Goal: Task Accomplishment & Management: Complete application form

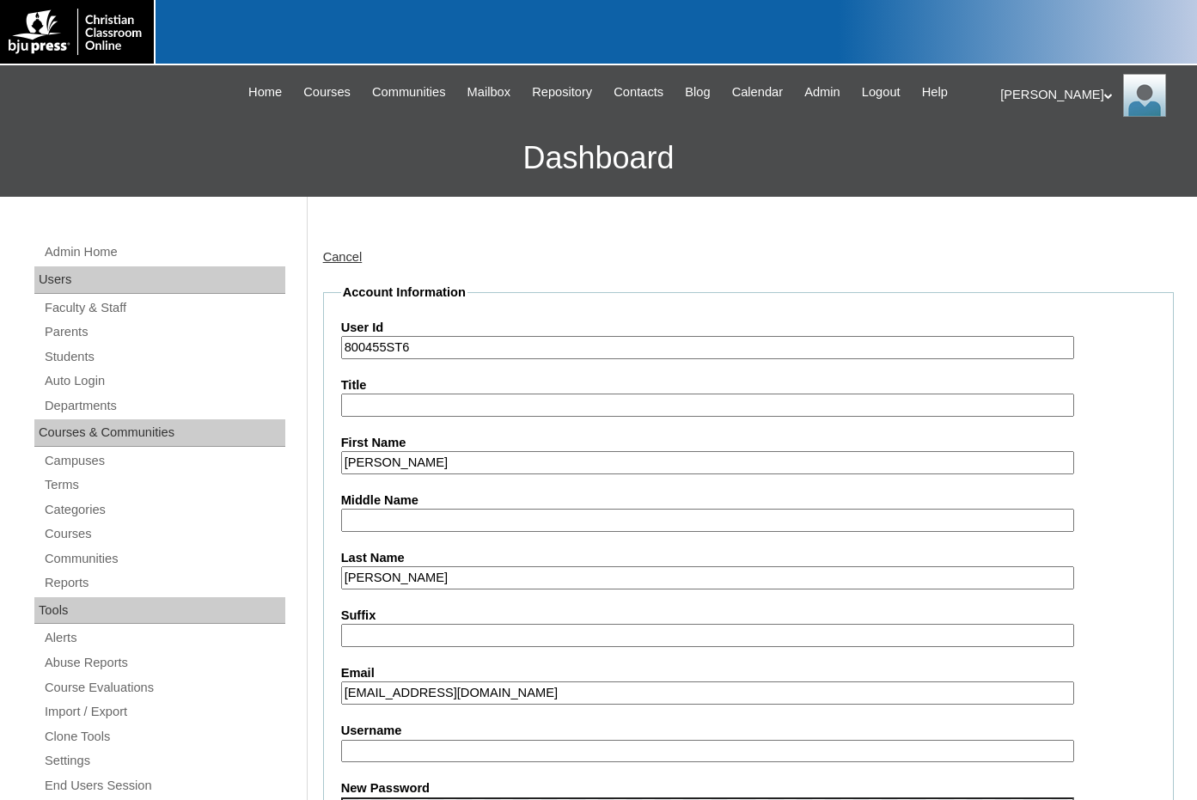
scroll to position [344, 0]
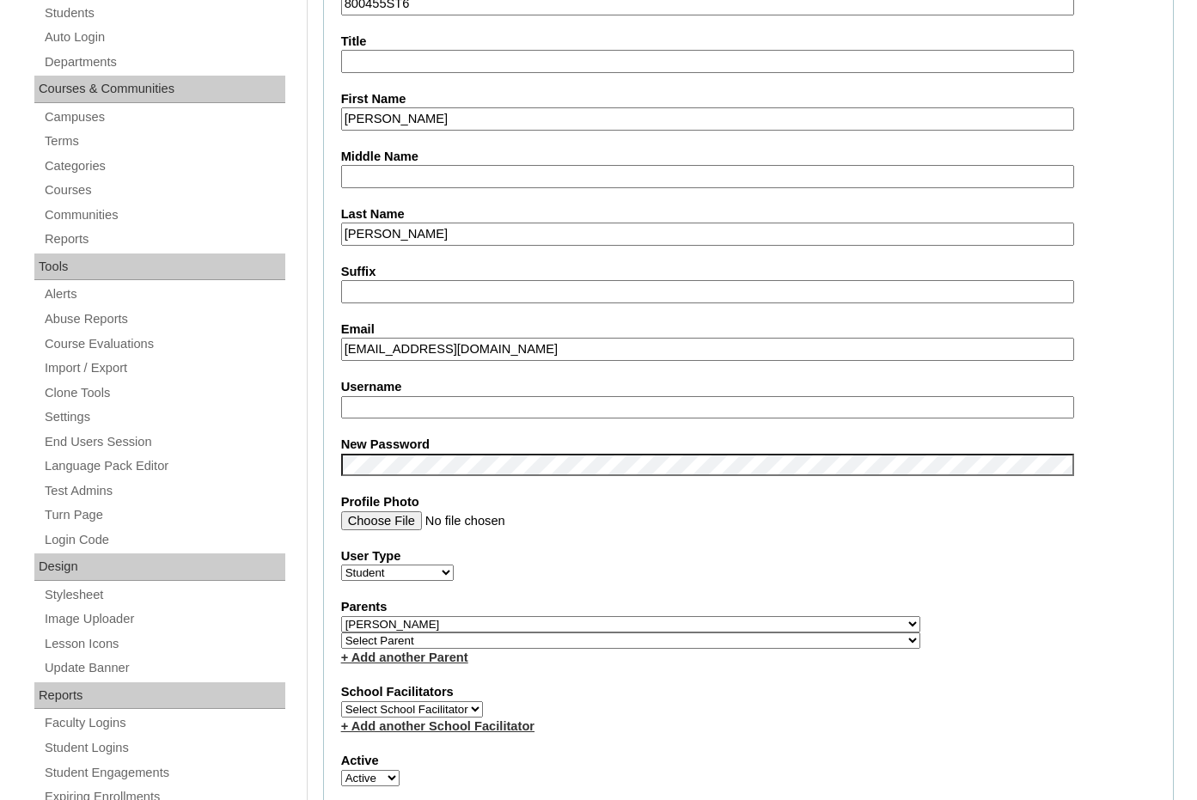
click at [1116, 396] on div "Username" at bounding box center [748, 398] width 814 height 40
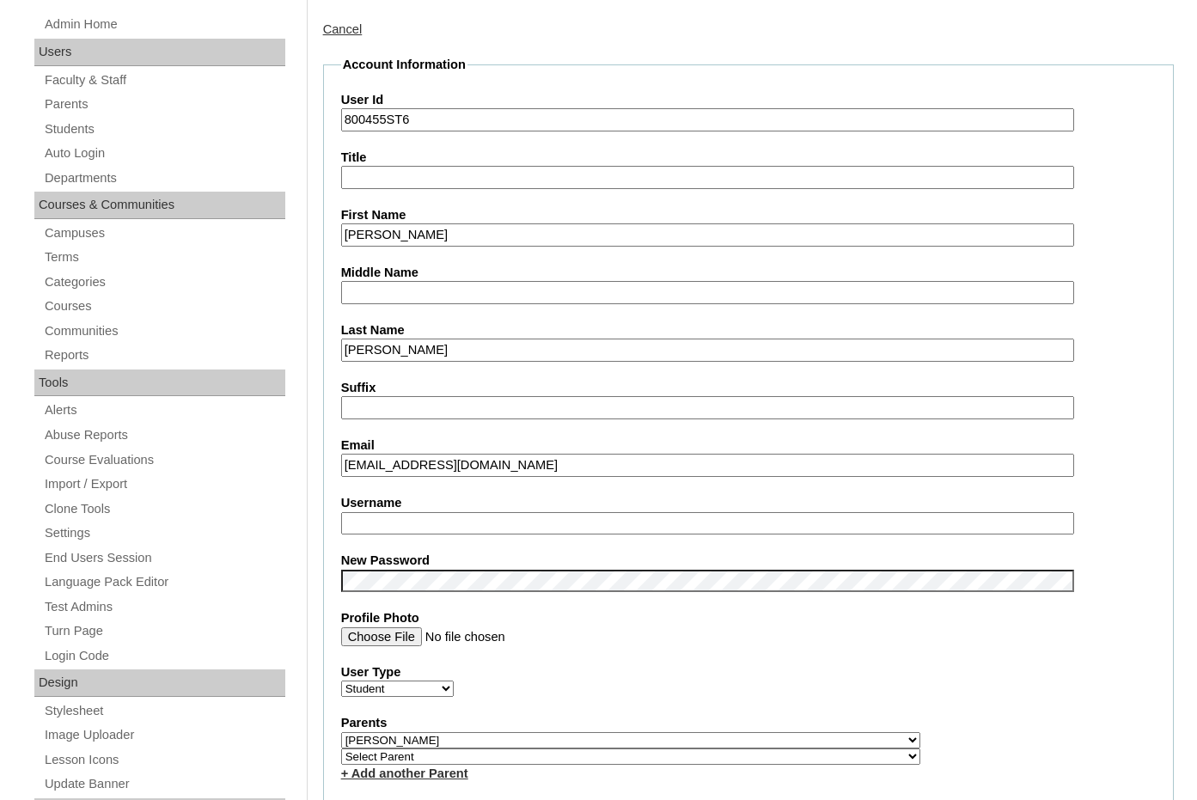
scroll to position [0, 0]
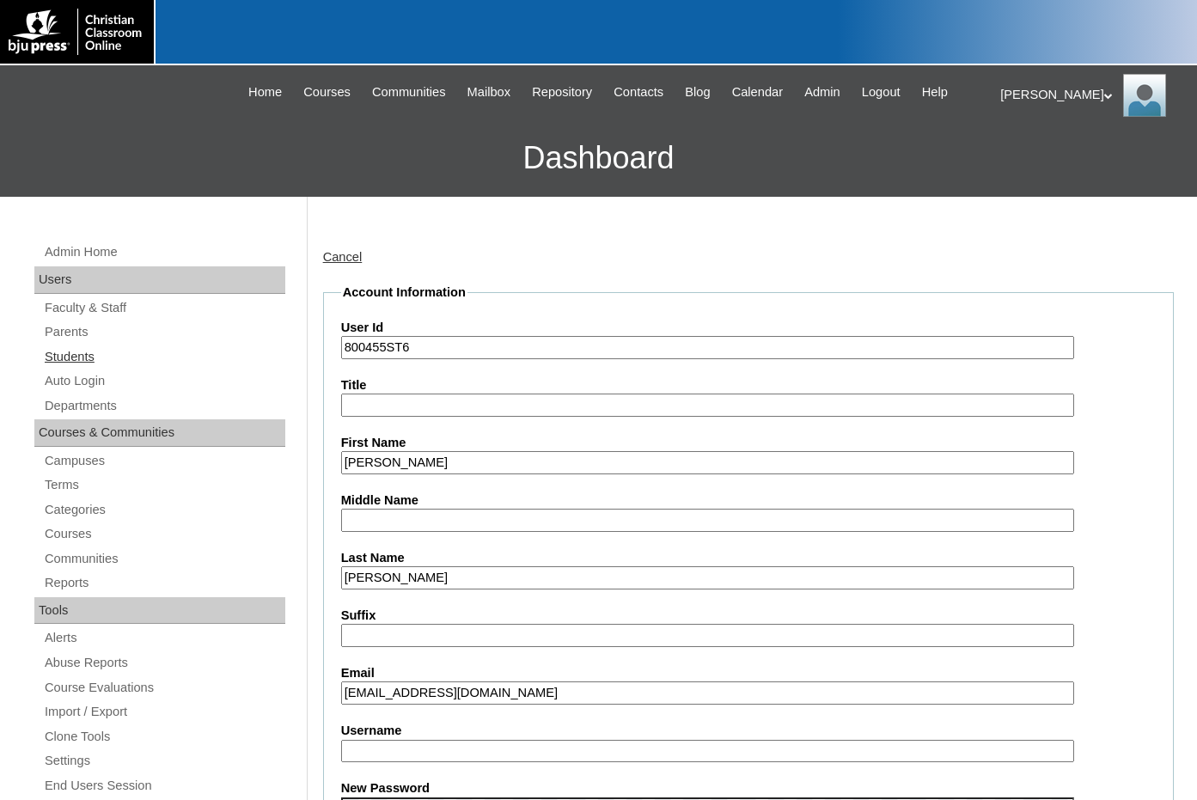
click at [88, 356] on link "Students" at bounding box center [164, 356] width 242 height 21
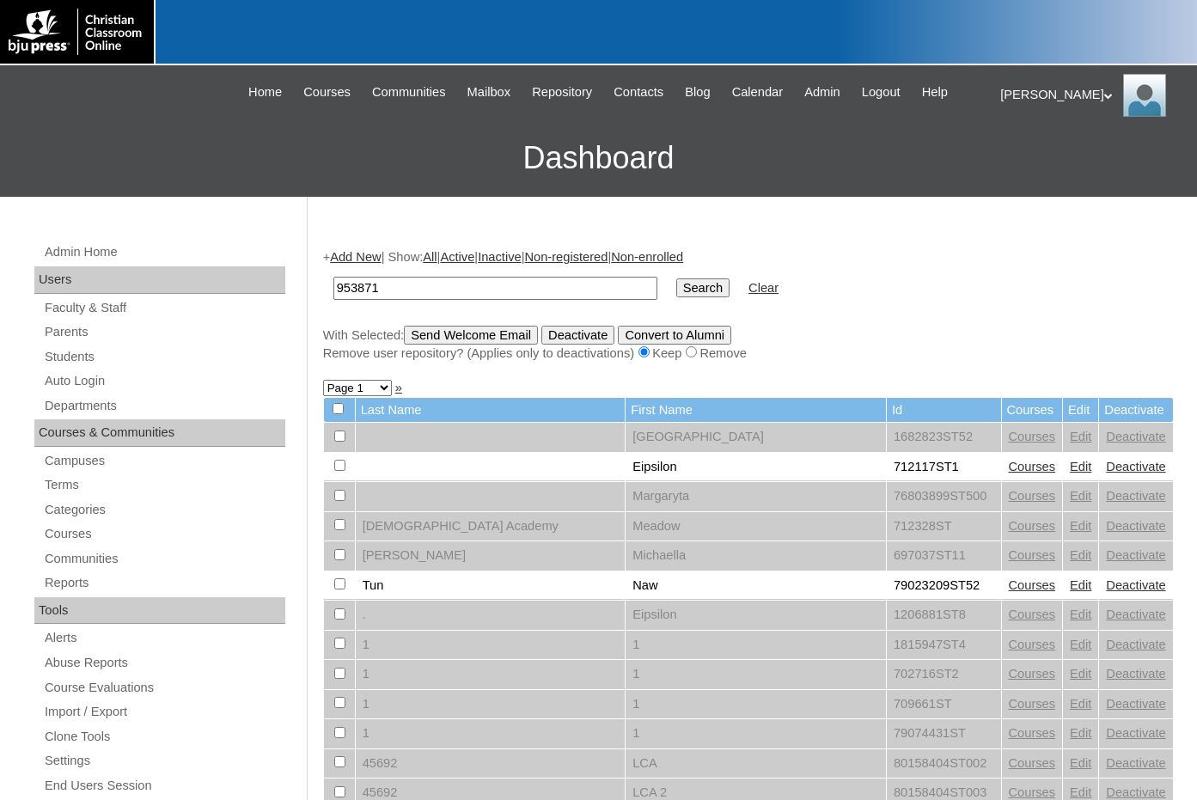
type input "953871"
click at [676, 286] on input "Search" at bounding box center [702, 287] width 53 height 19
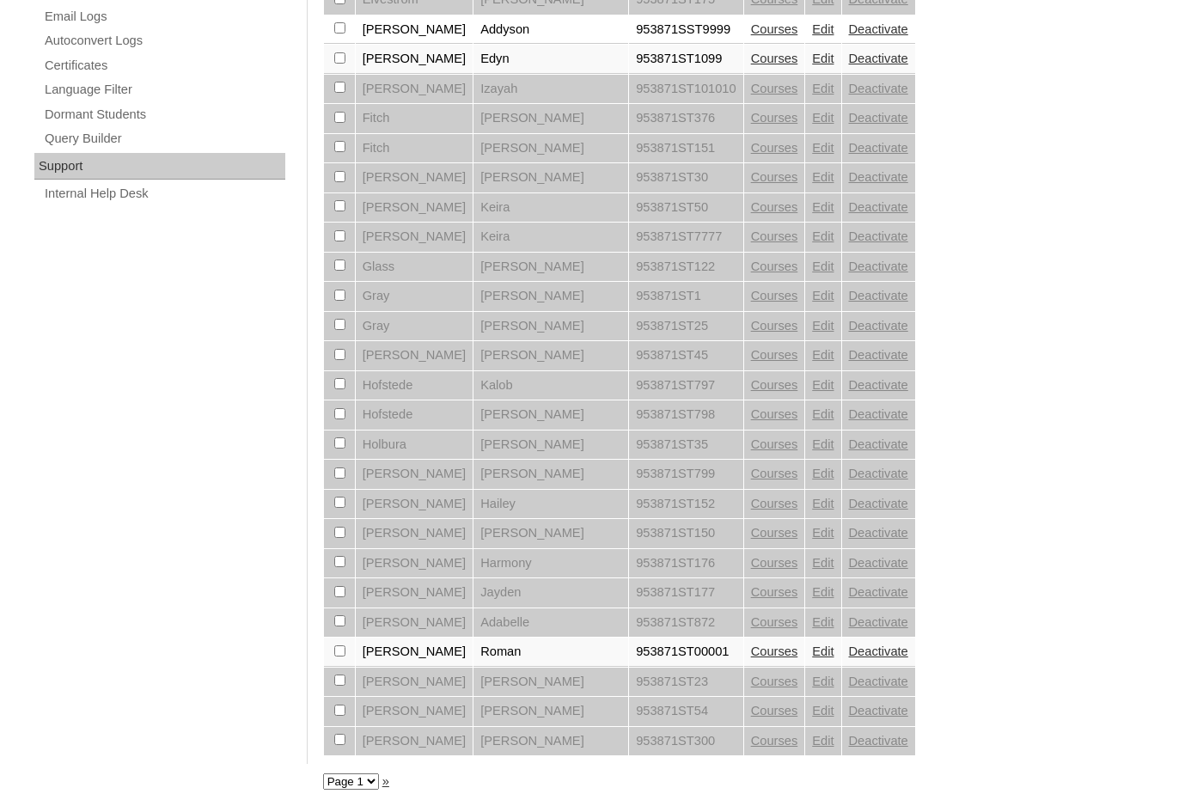
scroll to position [1158, 0]
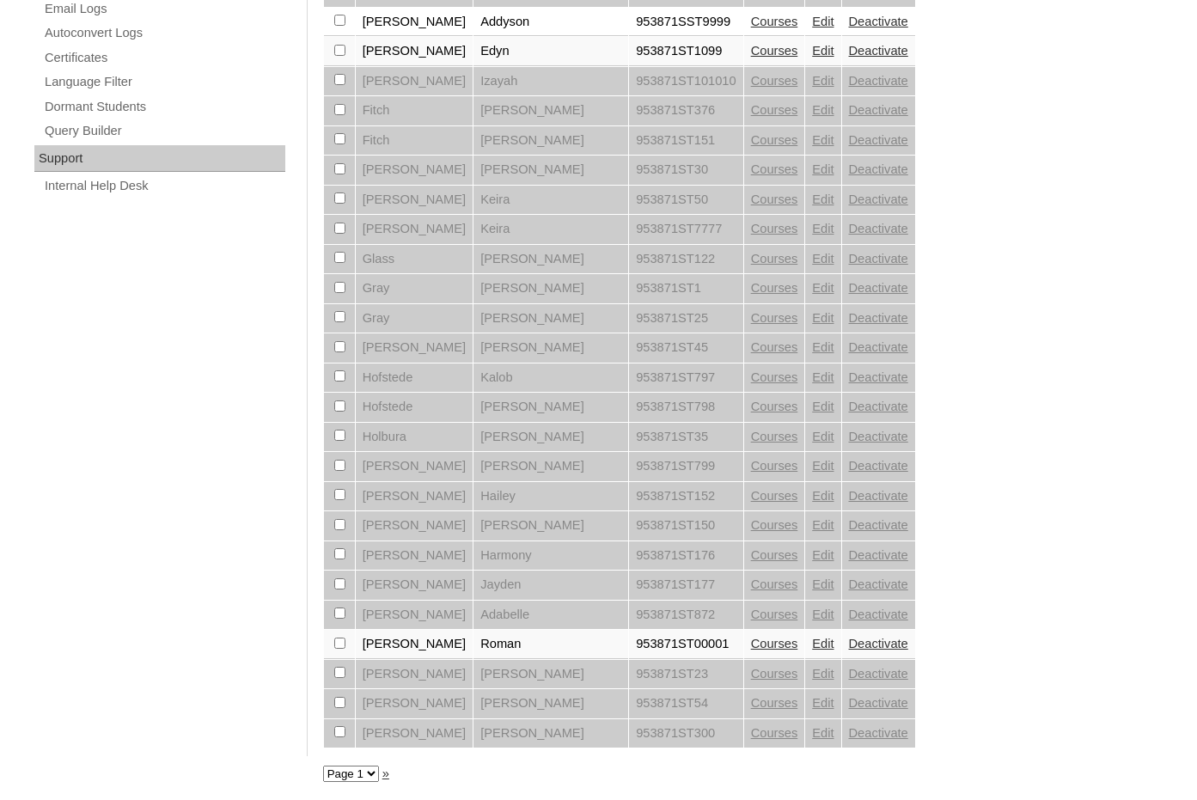
click at [751, 643] on link "Courses" at bounding box center [774, 644] width 47 height 14
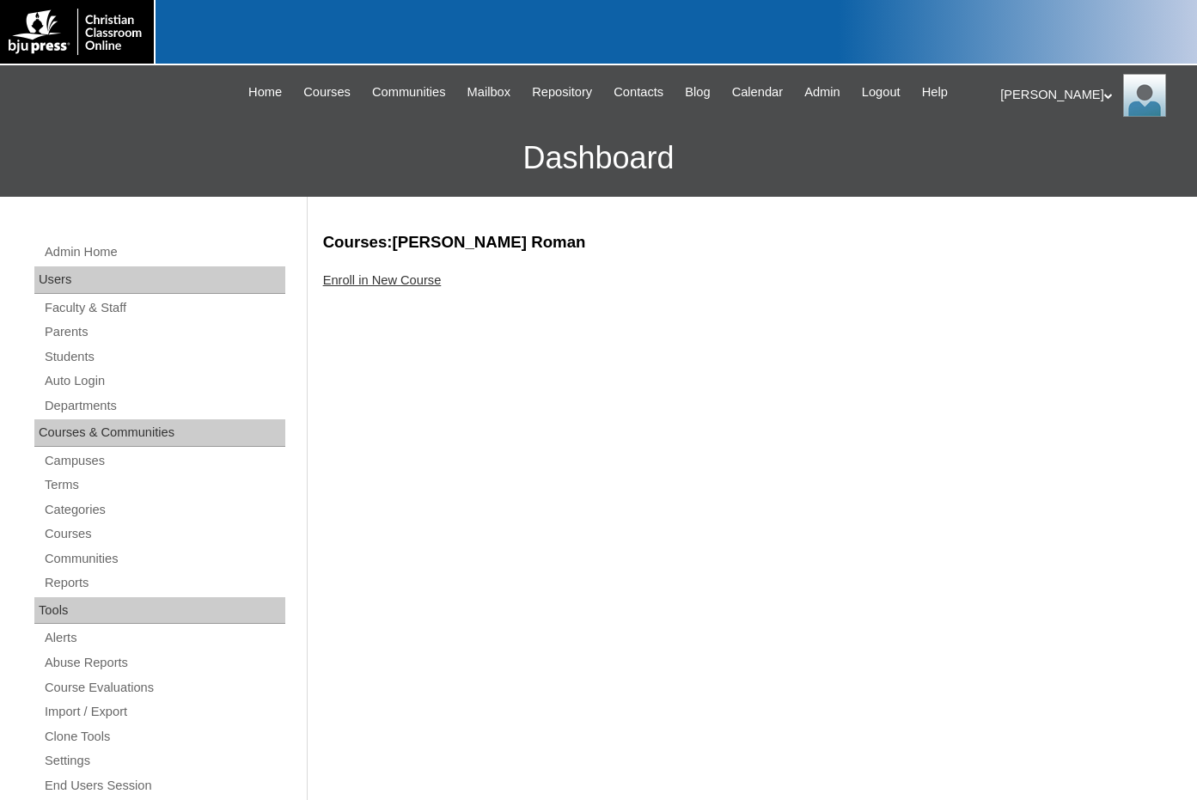
click at [415, 284] on link "Enroll in New Course" at bounding box center [382, 280] width 119 height 14
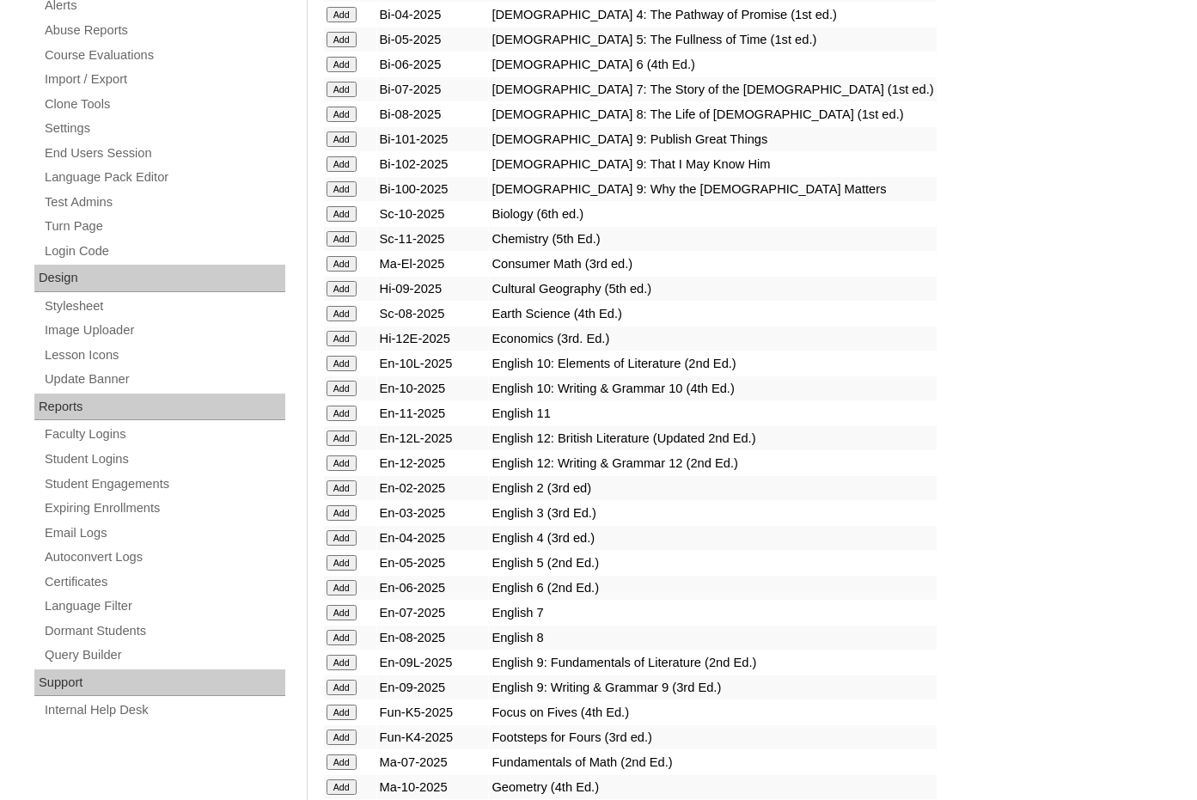
scroll to position [687, 0]
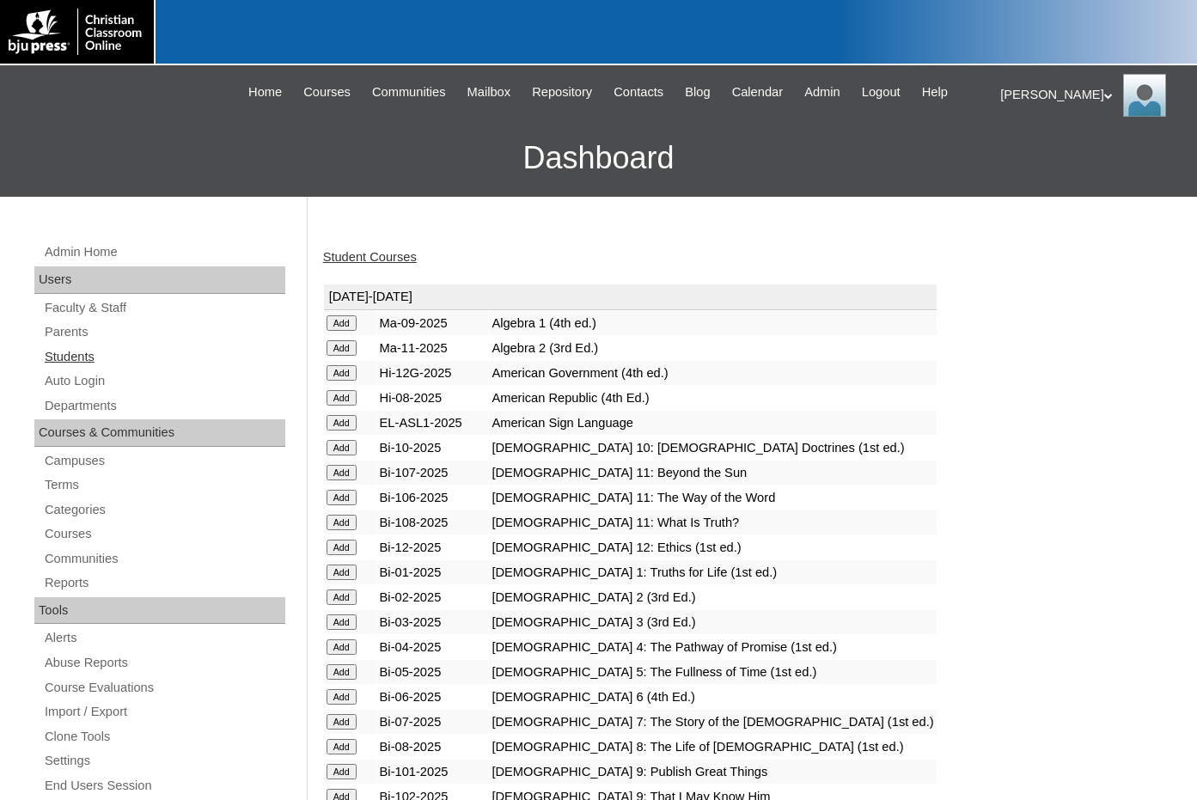
click at [97, 348] on link "Students" at bounding box center [164, 356] width 242 height 21
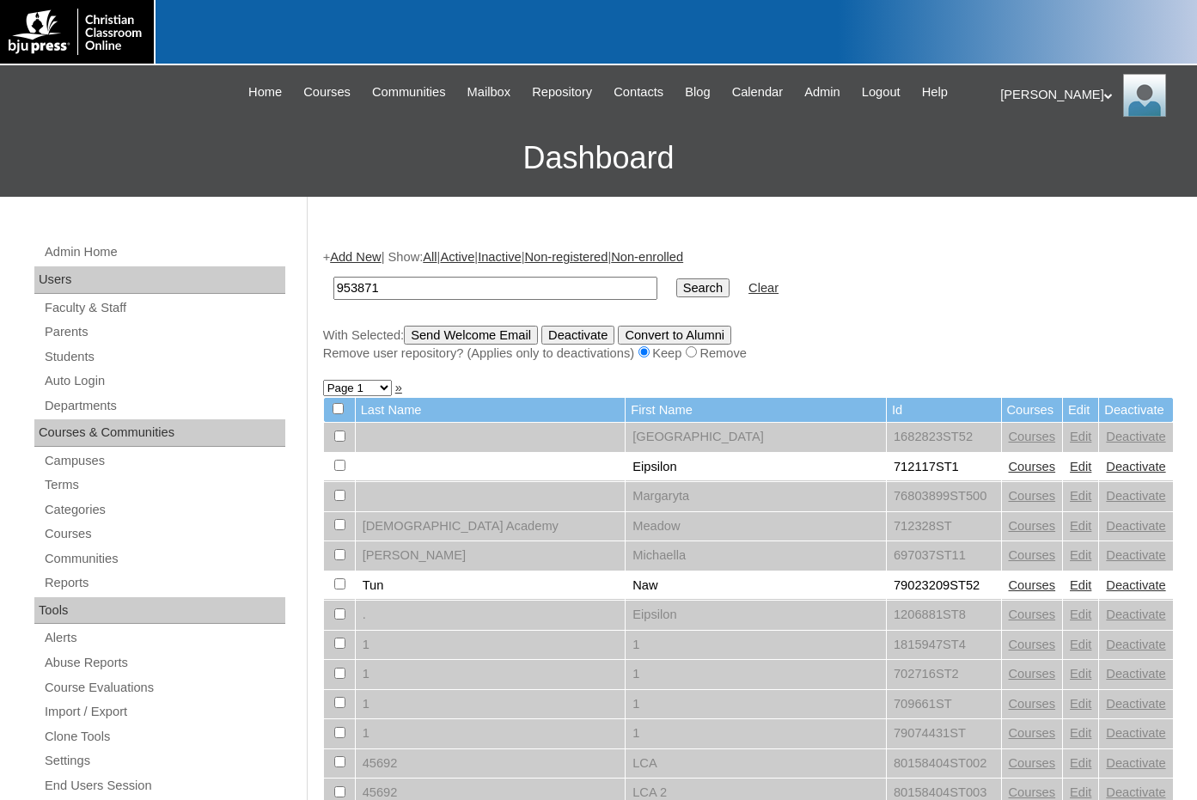
type input "953871"
click at [676, 287] on input "Search" at bounding box center [702, 287] width 53 height 19
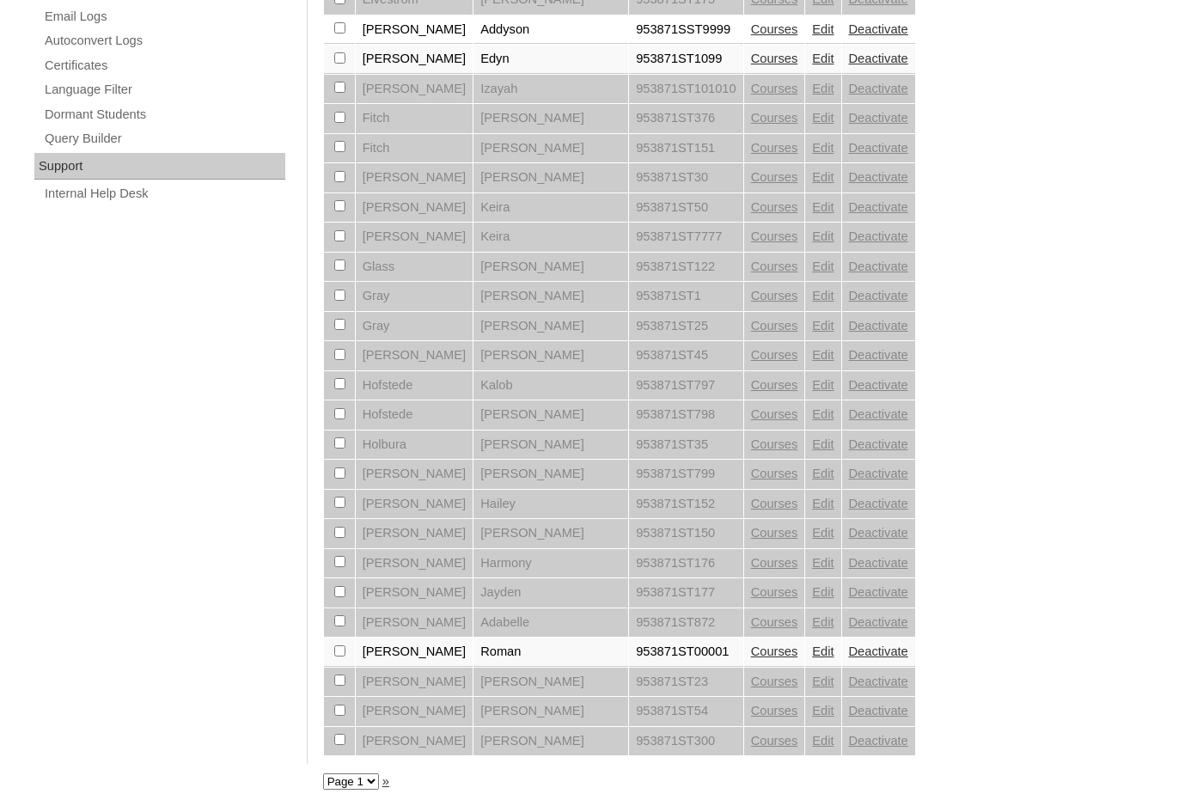
scroll to position [1158, 0]
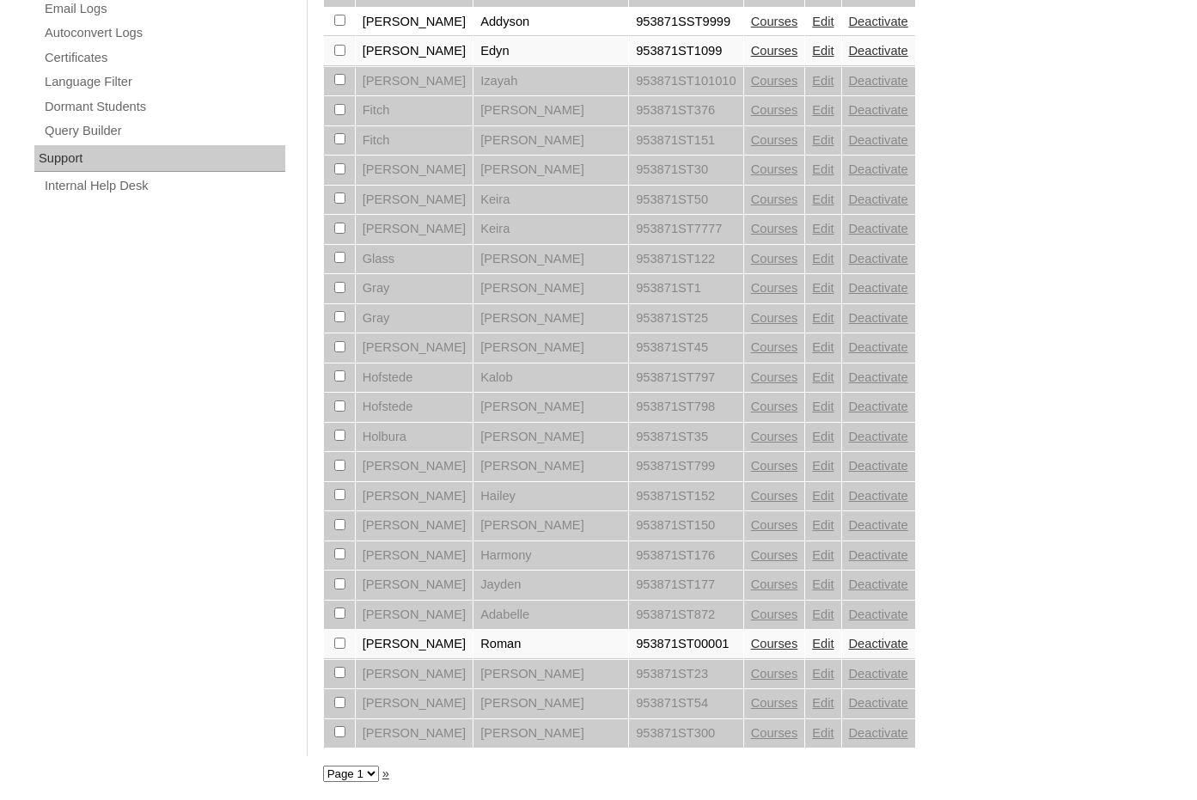
checkbox input "true"
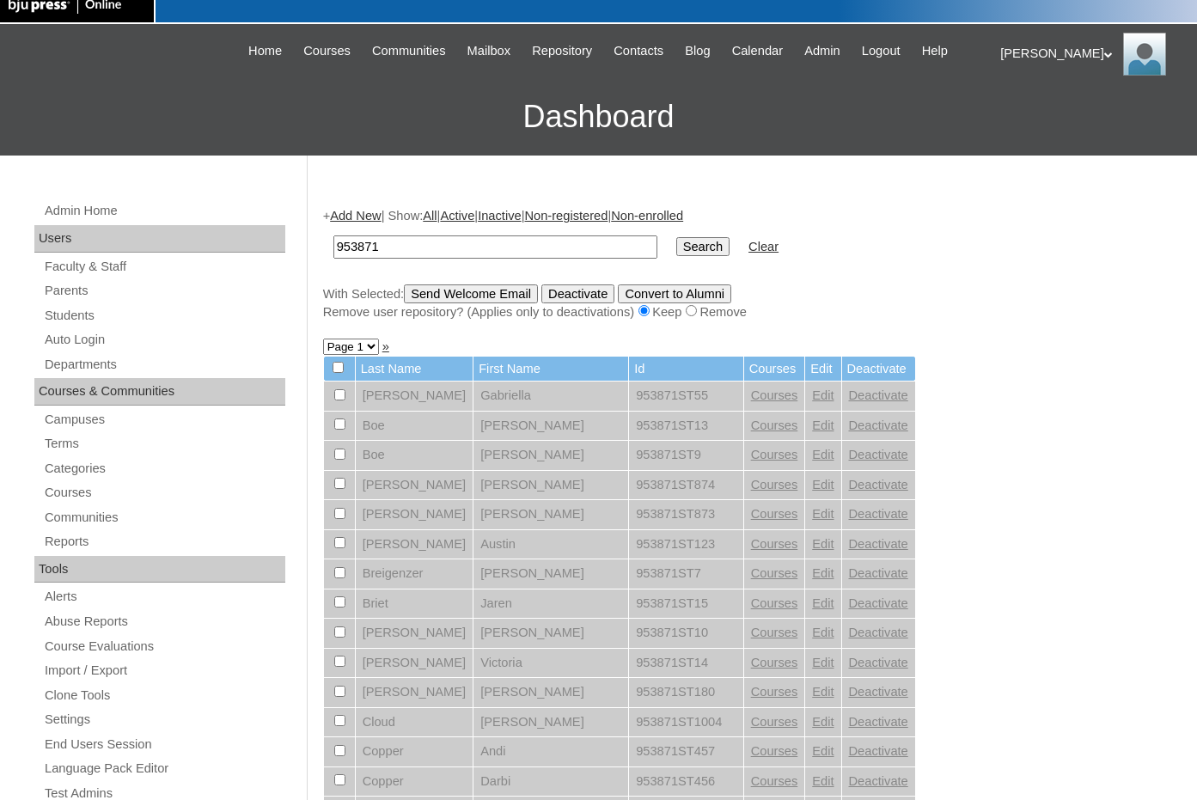
scroll to position [0, 0]
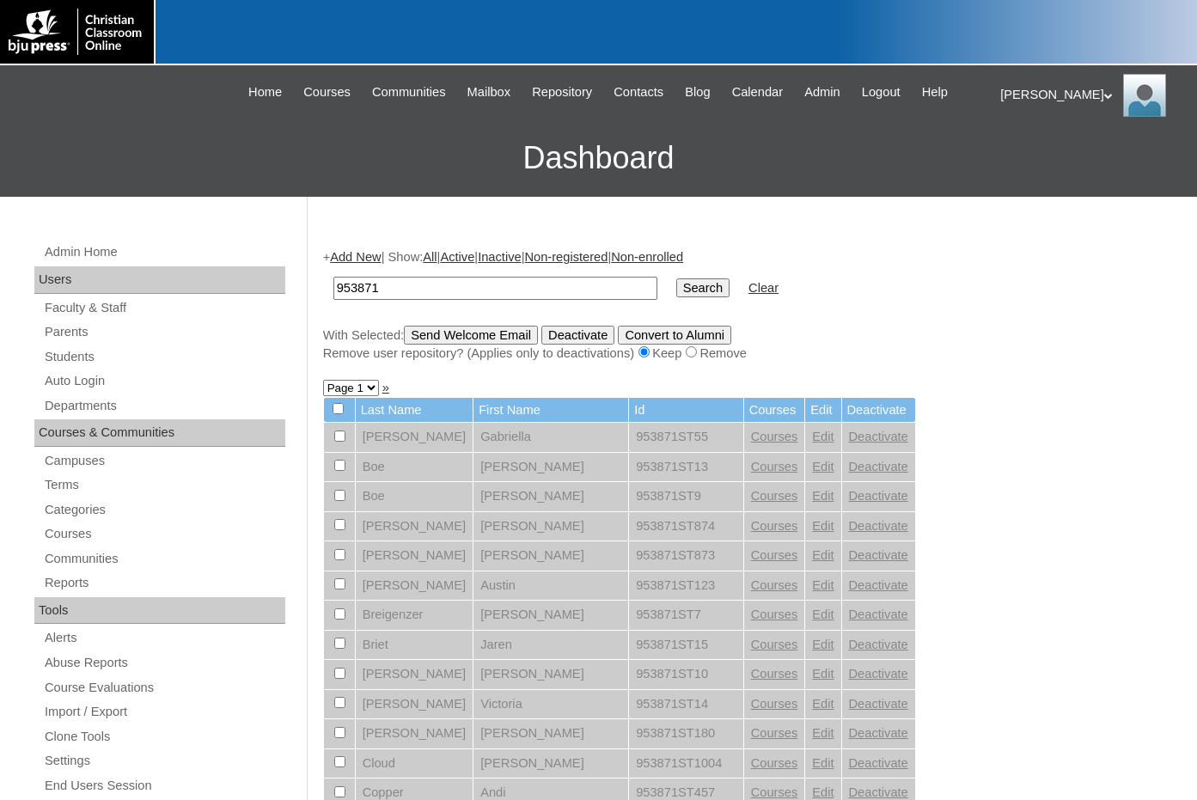
click at [428, 339] on input "Send Welcome Email" at bounding box center [471, 335] width 134 height 19
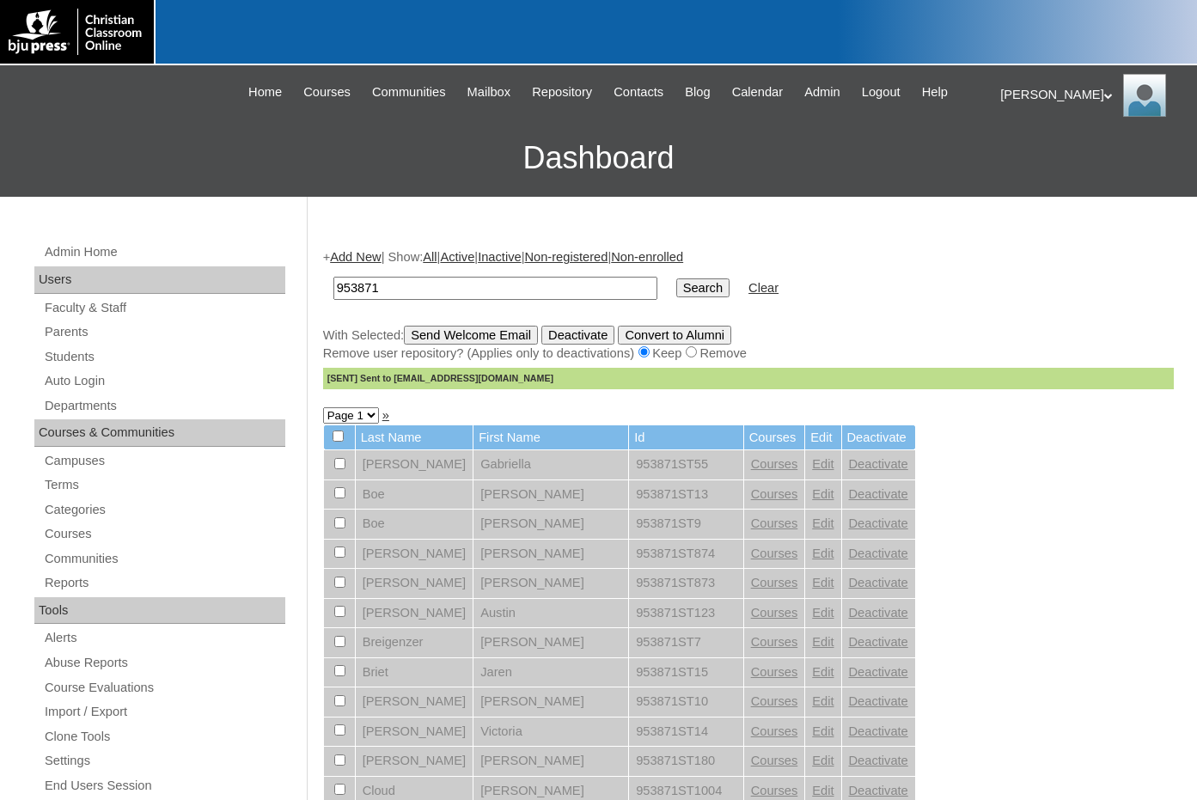
drag, startPoint x: 423, startPoint y: 289, endPoint x: 283, endPoint y: 286, distance: 139.2
drag, startPoint x: 1023, startPoint y: 497, endPoint x: 778, endPoint y: 449, distance: 249.5
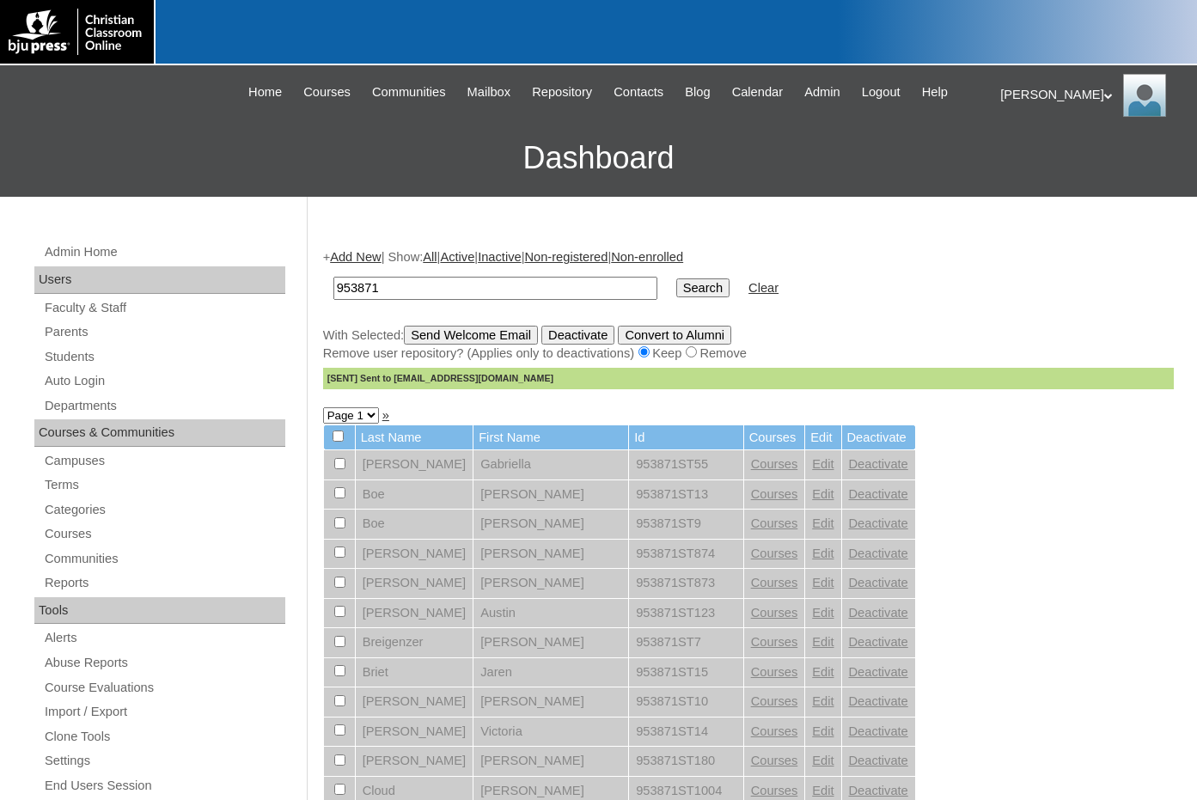
click at [366, 261] on link "Add New" at bounding box center [355, 257] width 51 height 14
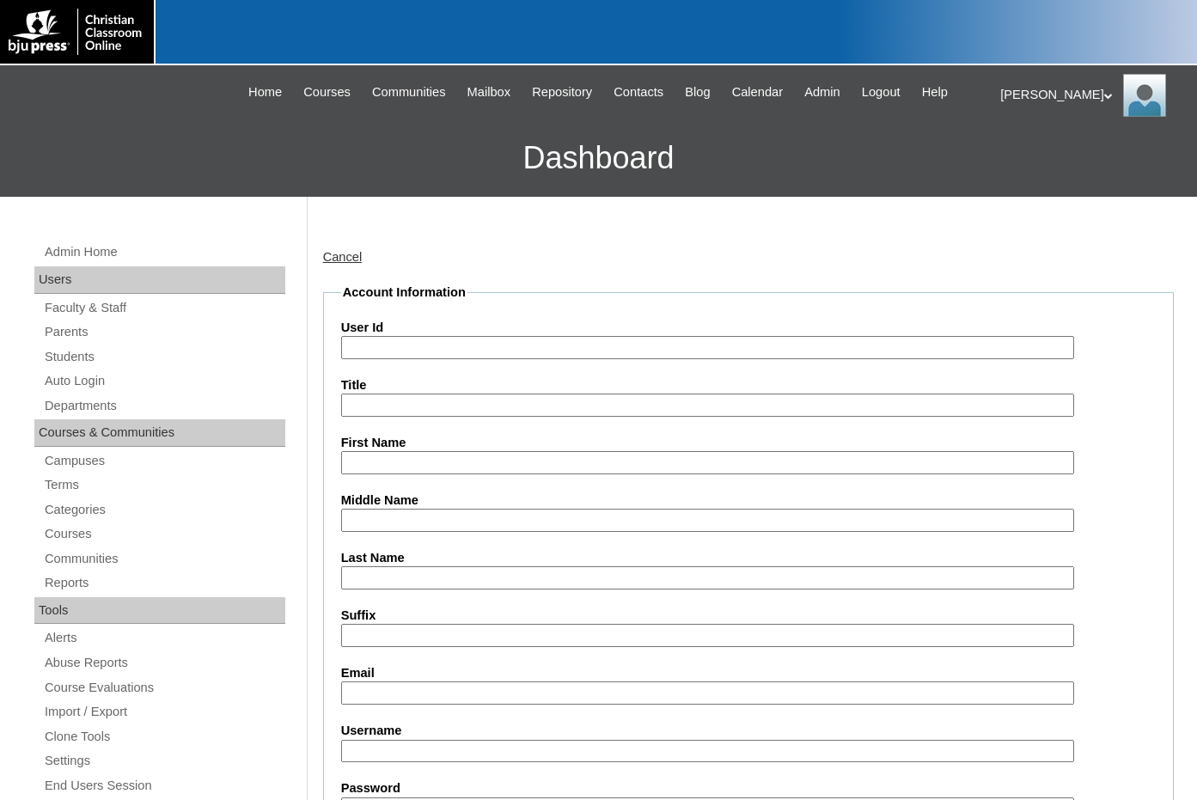
click at [401, 346] on input "User Id" at bounding box center [707, 347] width 733 height 23
paste input "953871"
type input "953871ST00002"
type input "Trevin"
type input "Miller"
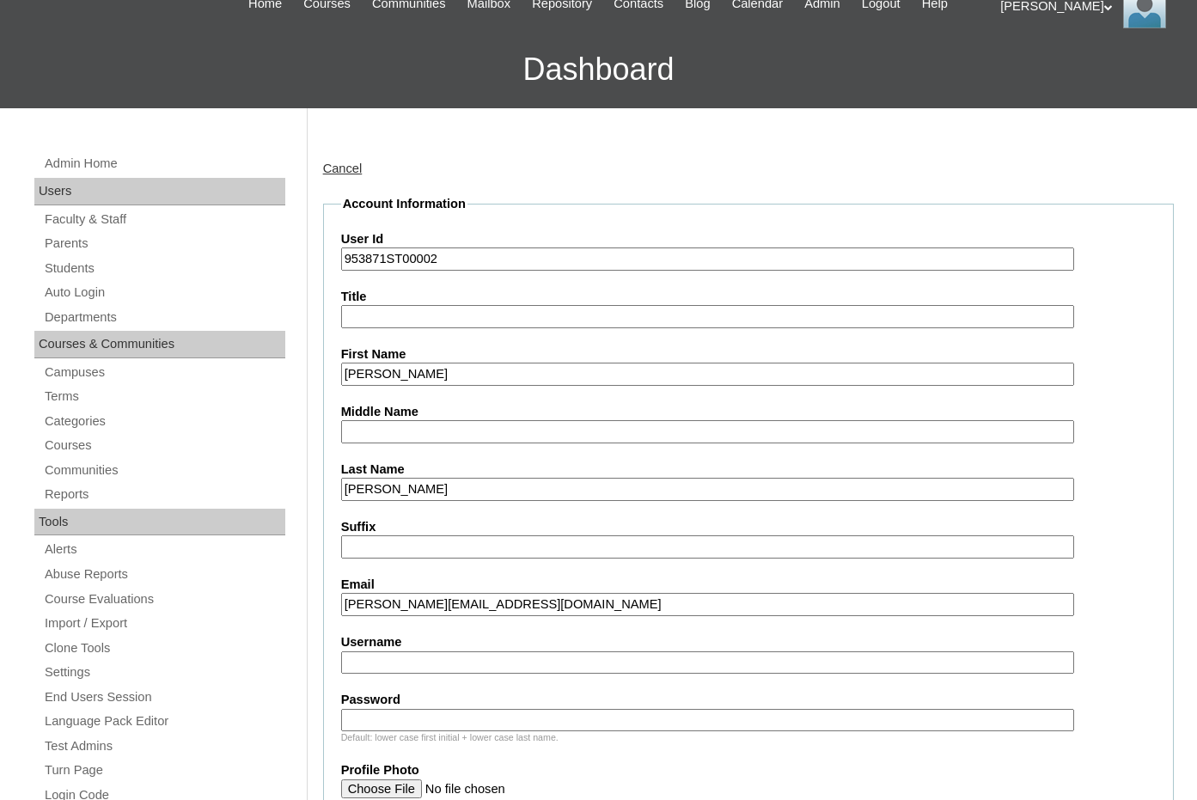
scroll to position [344, 0]
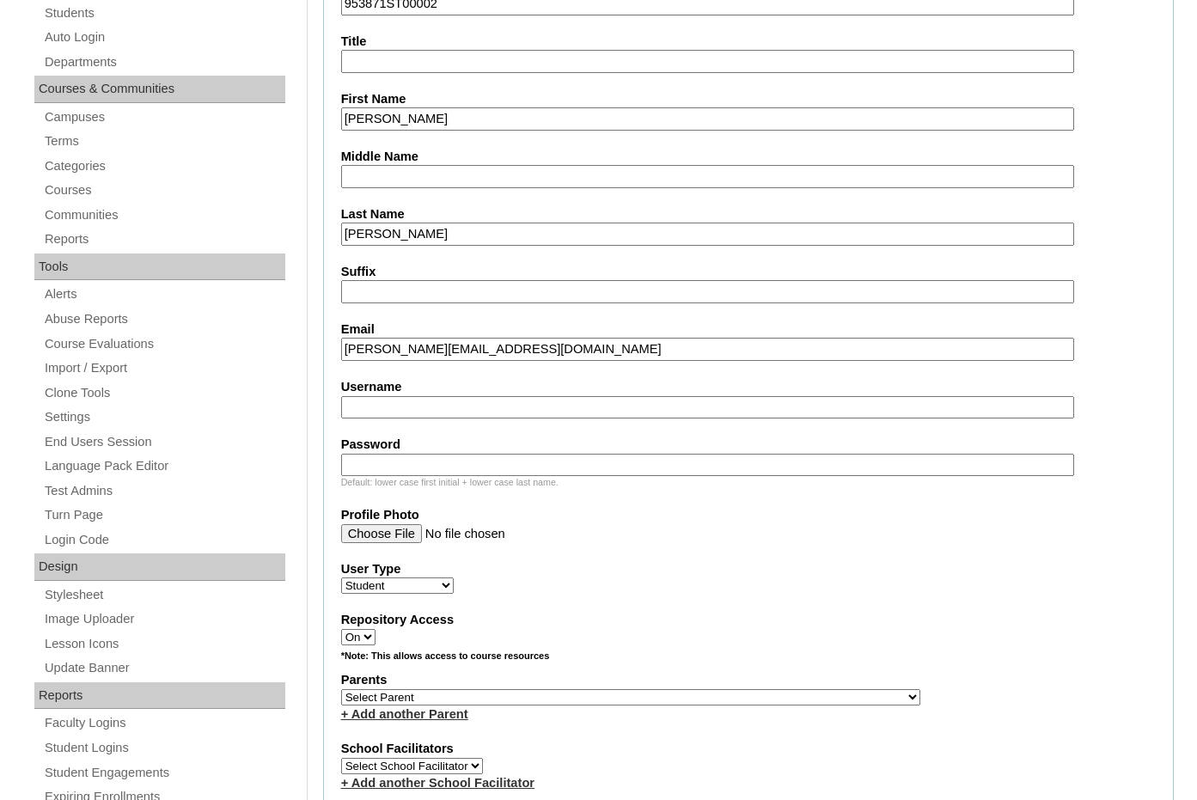
type input "trevin.7711@gmail.com"
click at [714, 696] on select "Select Parent , Fautanu, Ma 1, 1 23-24 accountMorgan, Jason 6th Street Mennonit…" at bounding box center [630, 697] width 579 height 16
select select "23963"
click at [776, 691] on div "Parents Select Parent , Fautanu, Ma 1, 1 23-24 accountMorgan, Jason 6th Street …" at bounding box center [748, 697] width 814 height 52
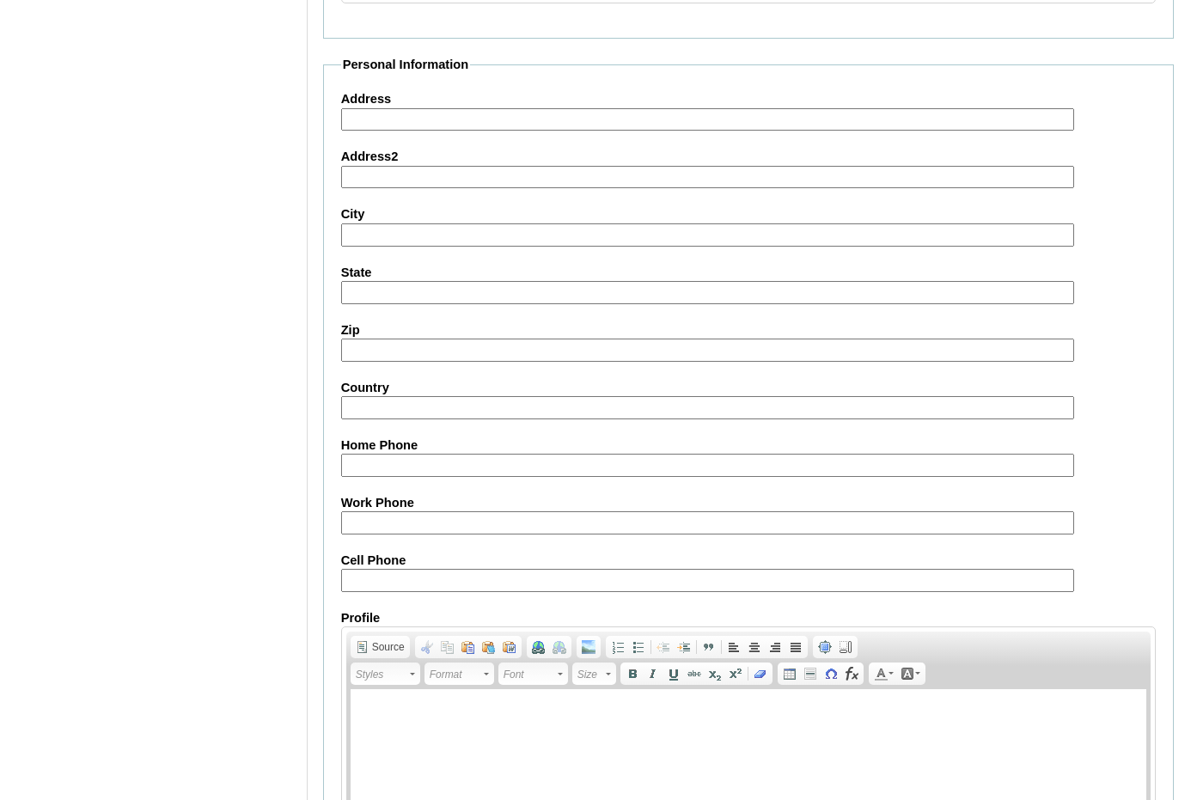
scroll to position [1814, 0]
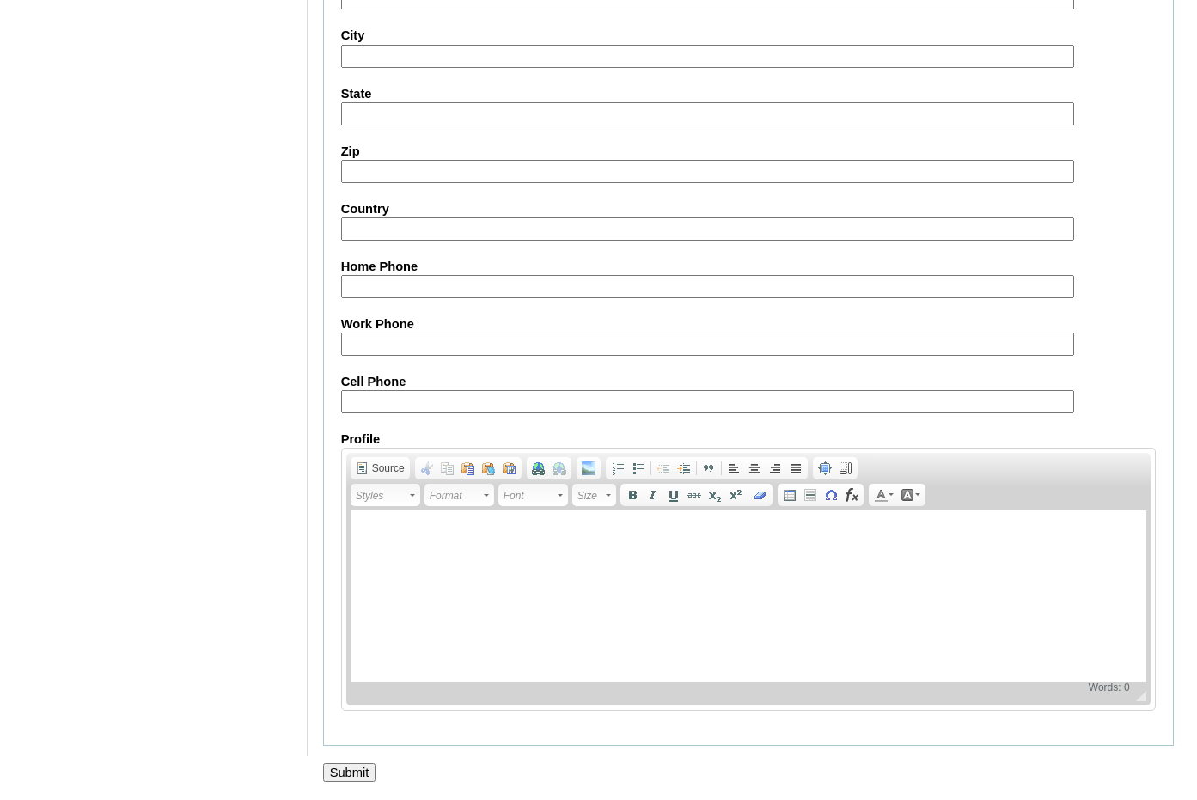
click at [350, 770] on input "Submit" at bounding box center [349, 772] width 53 height 19
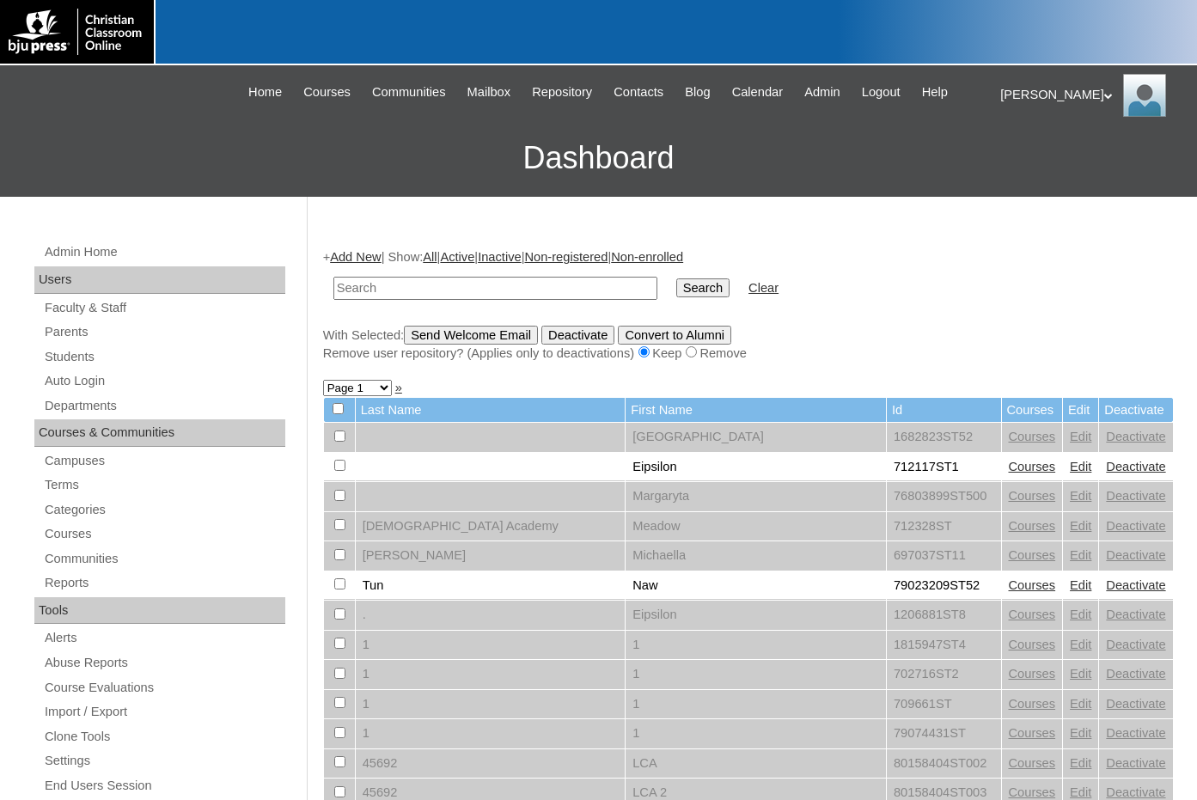
drag, startPoint x: 1113, startPoint y: 521, endPoint x: 1014, endPoint y: 484, distance: 105.5
click at [467, 291] on input "text" at bounding box center [495, 288] width 324 height 23
paste input "953871"
type input "953871"
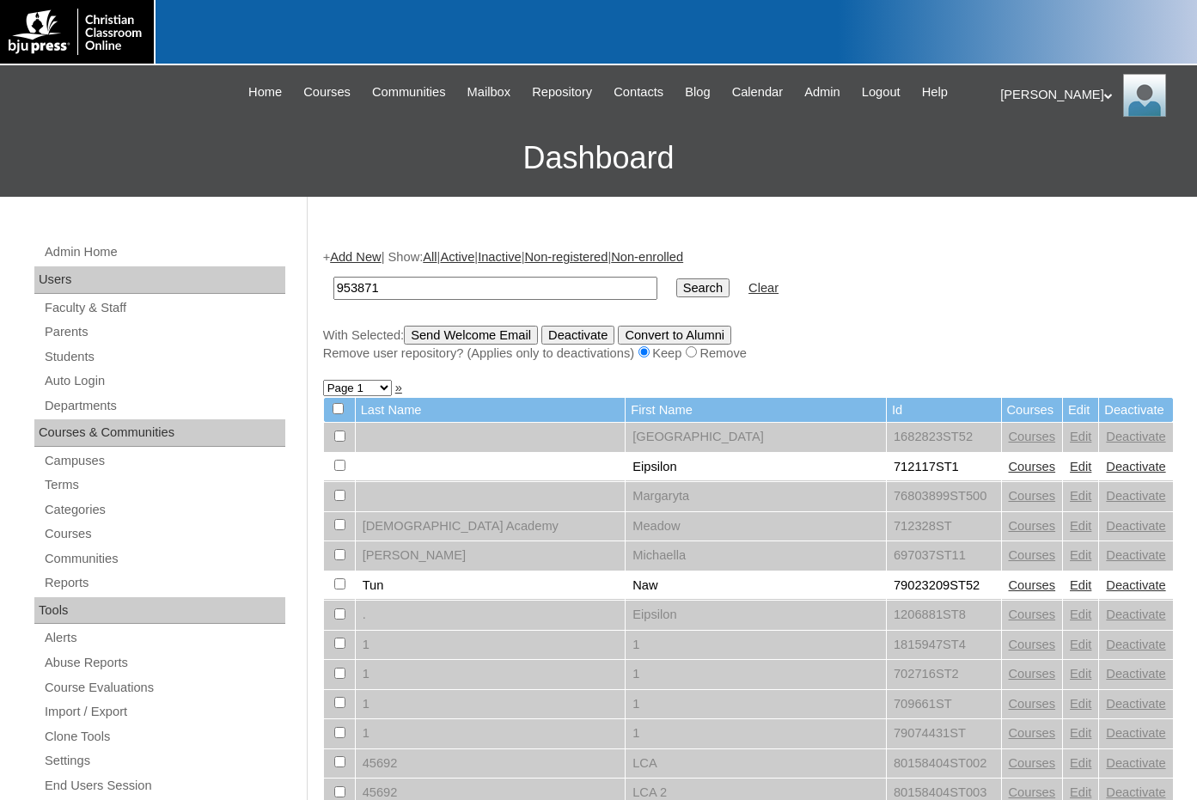
click at [676, 281] on input "Search" at bounding box center [702, 287] width 53 height 19
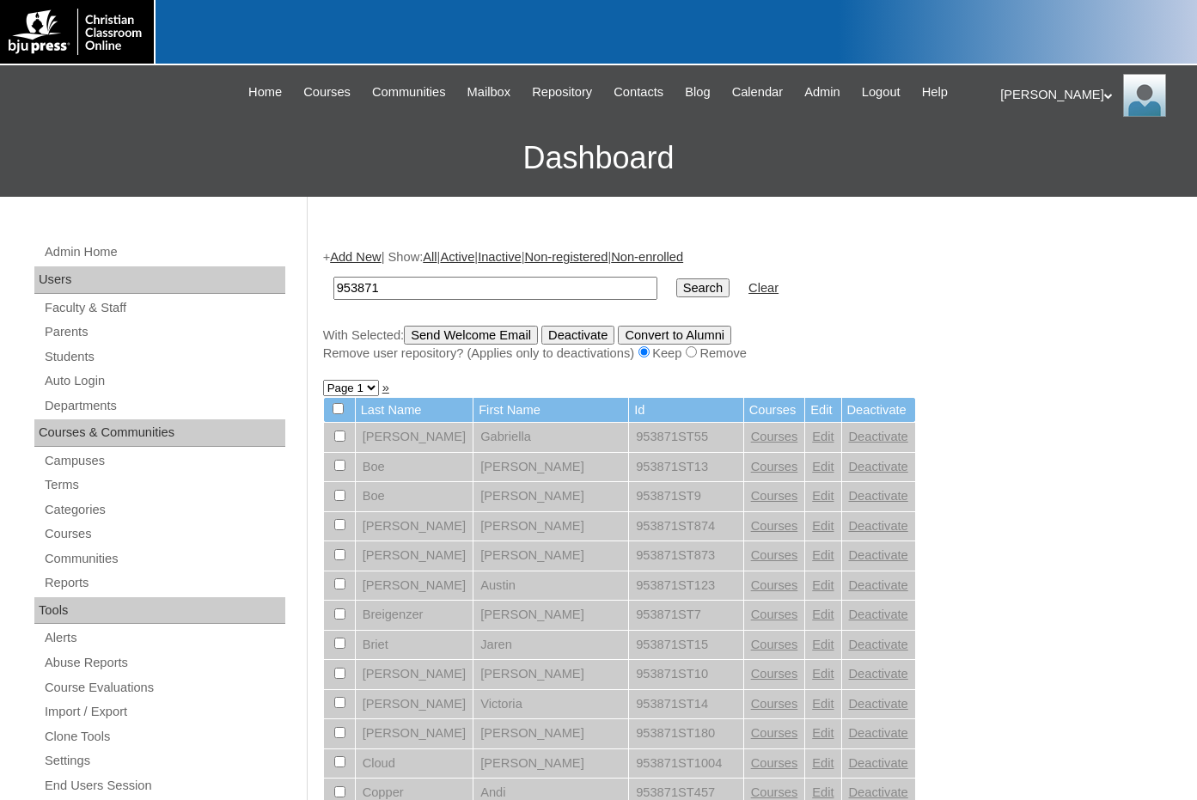
click at [361, 384] on select "Page 1 Page 2" at bounding box center [351, 388] width 56 height 16
select select "admin_students.php?q=953871&submit=Search&page=2"
click at [323, 381] on select "Page 1 Page 2" at bounding box center [351, 388] width 56 height 16
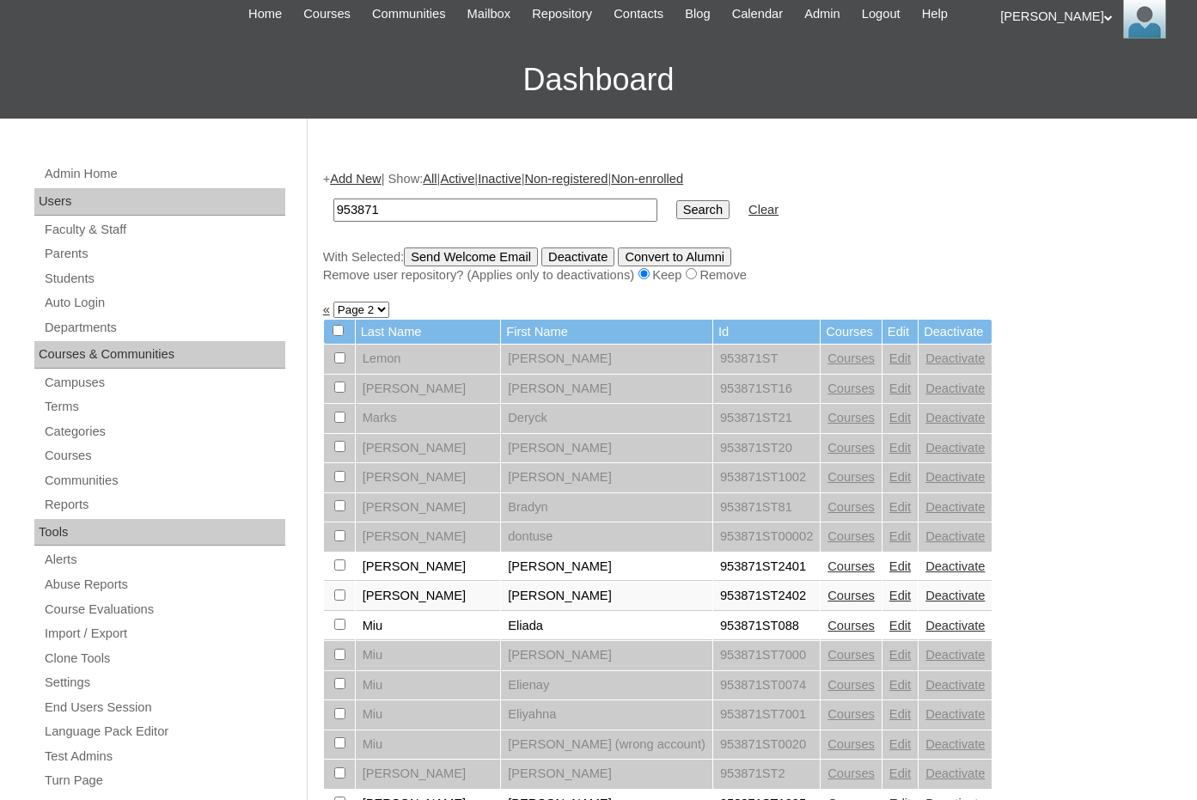
scroll to position [172, 0]
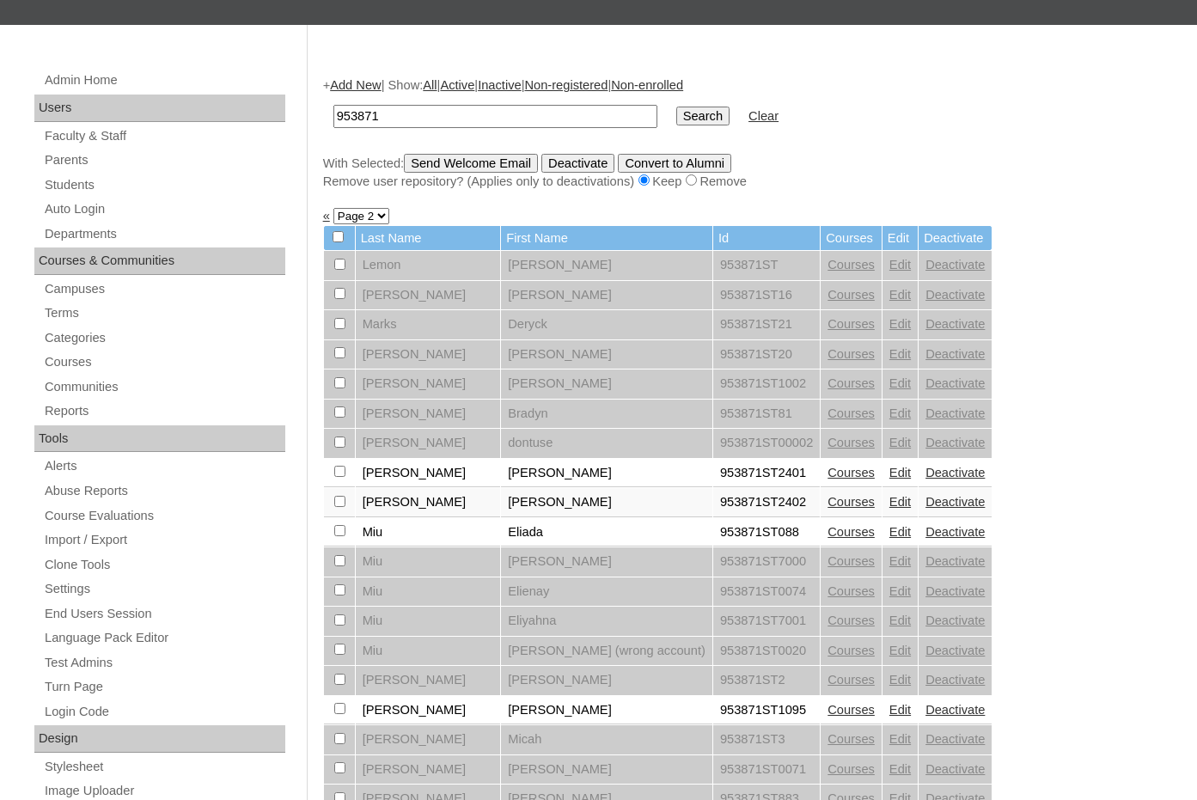
click at [827, 471] on link "Courses" at bounding box center [850, 473] width 47 height 14
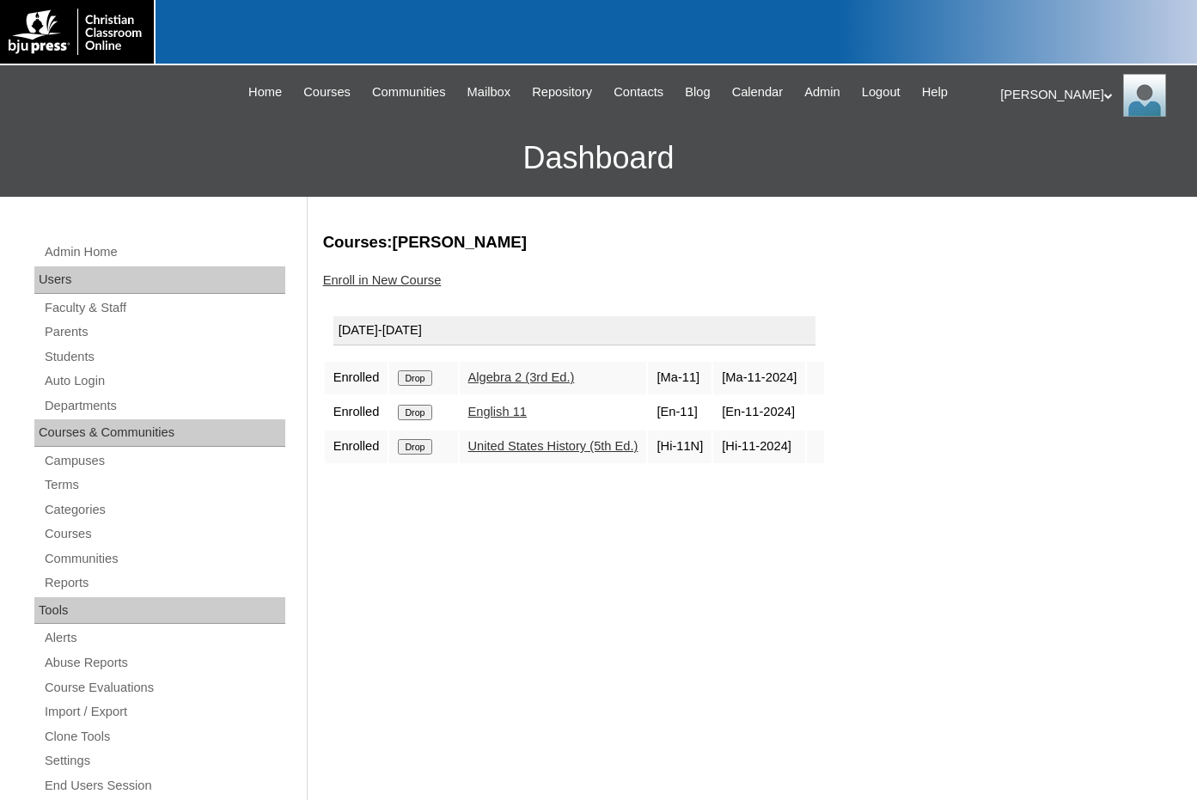
click at [396, 282] on link "Enroll in New Course" at bounding box center [382, 280] width 119 height 14
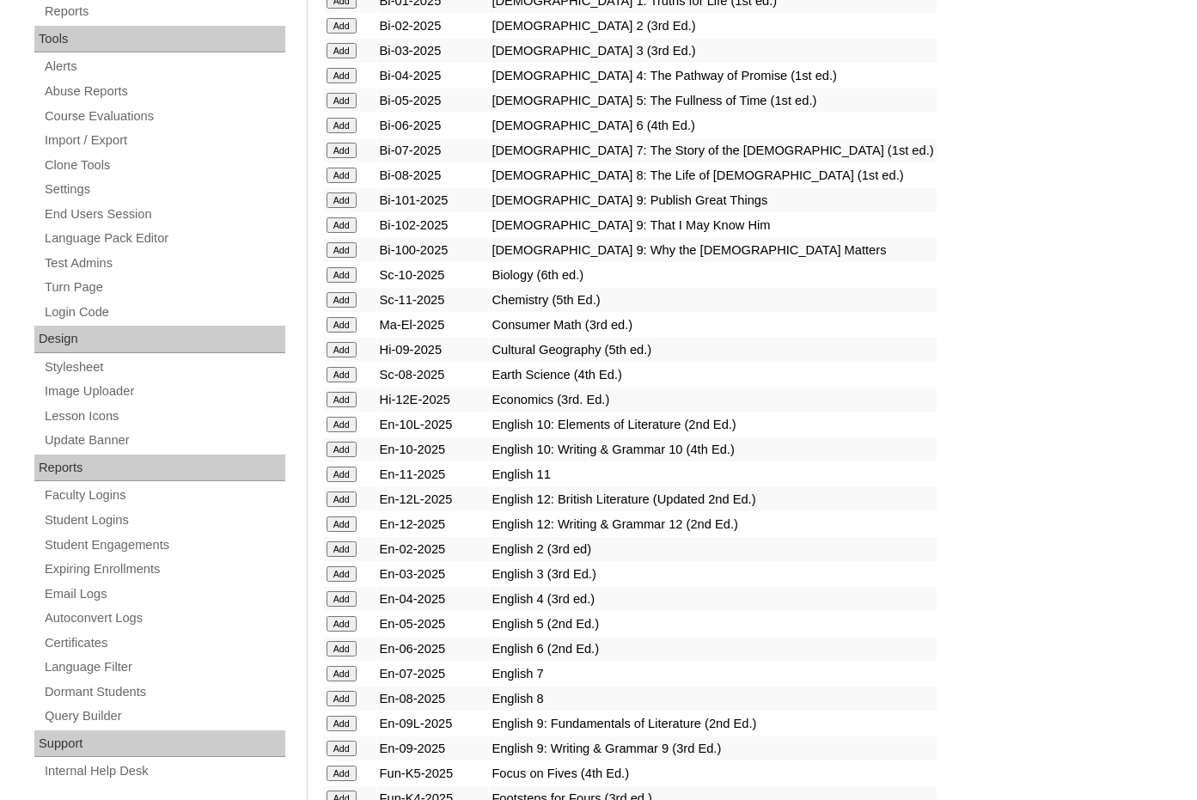
scroll to position [601, 0]
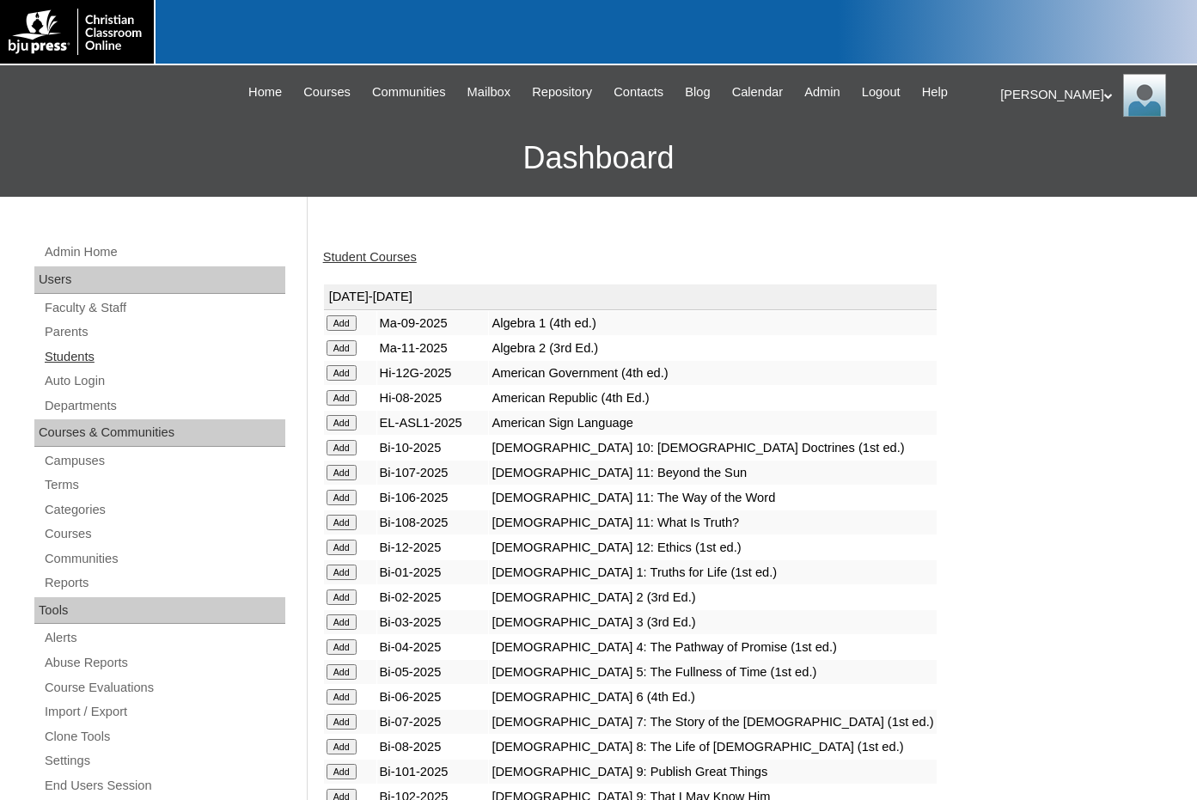
click at [81, 363] on link "Students" at bounding box center [164, 356] width 242 height 21
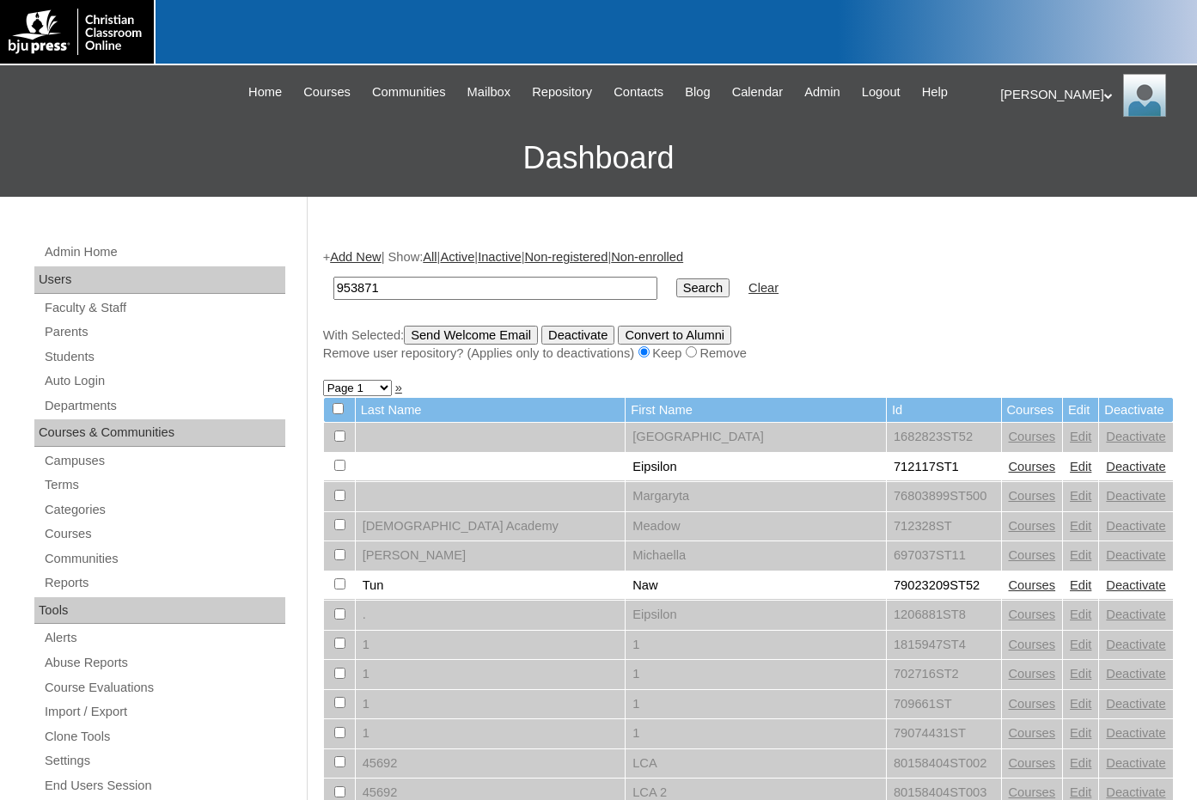
type input "953871"
click at [676, 295] on input "Search" at bounding box center [702, 287] width 53 height 19
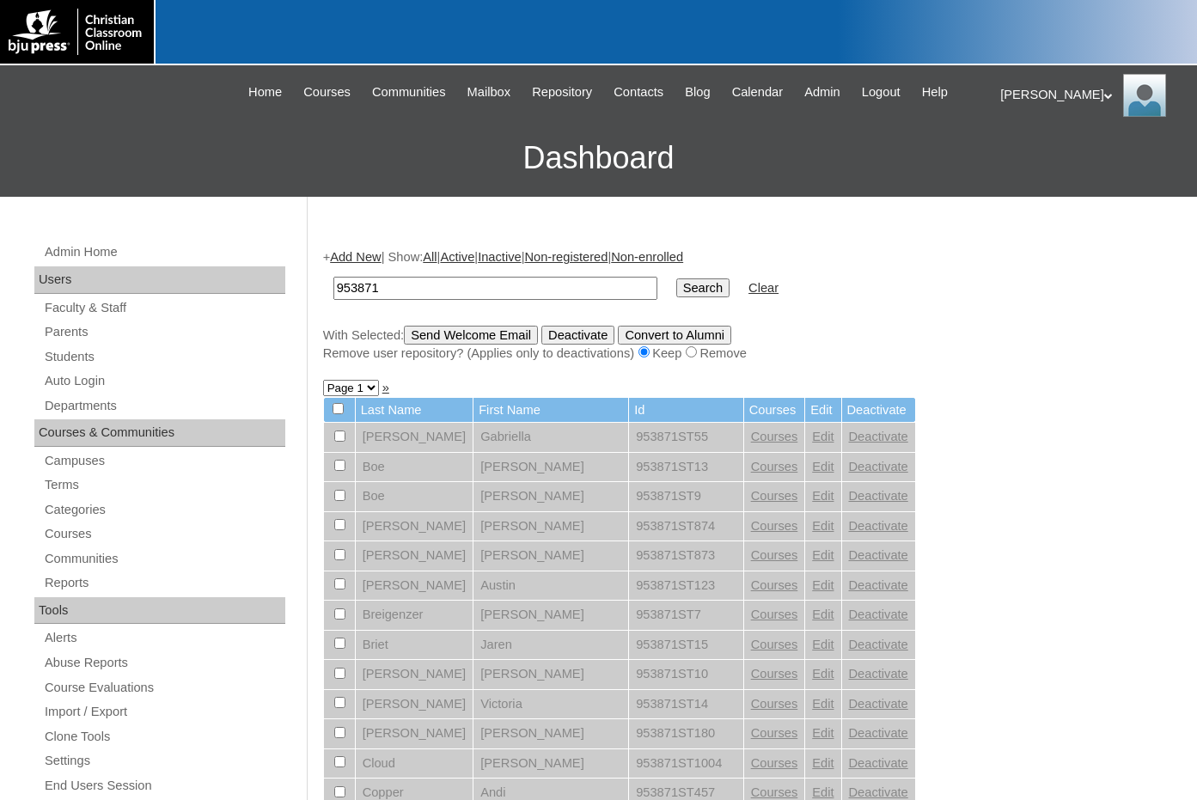
click at [369, 392] on select "Page 1 Page 2" at bounding box center [351, 388] width 56 height 16
select select "admin_students.php?q=953871&submit=Search&page=2"
click at [323, 381] on select "Page 1 Page 2" at bounding box center [351, 388] width 56 height 16
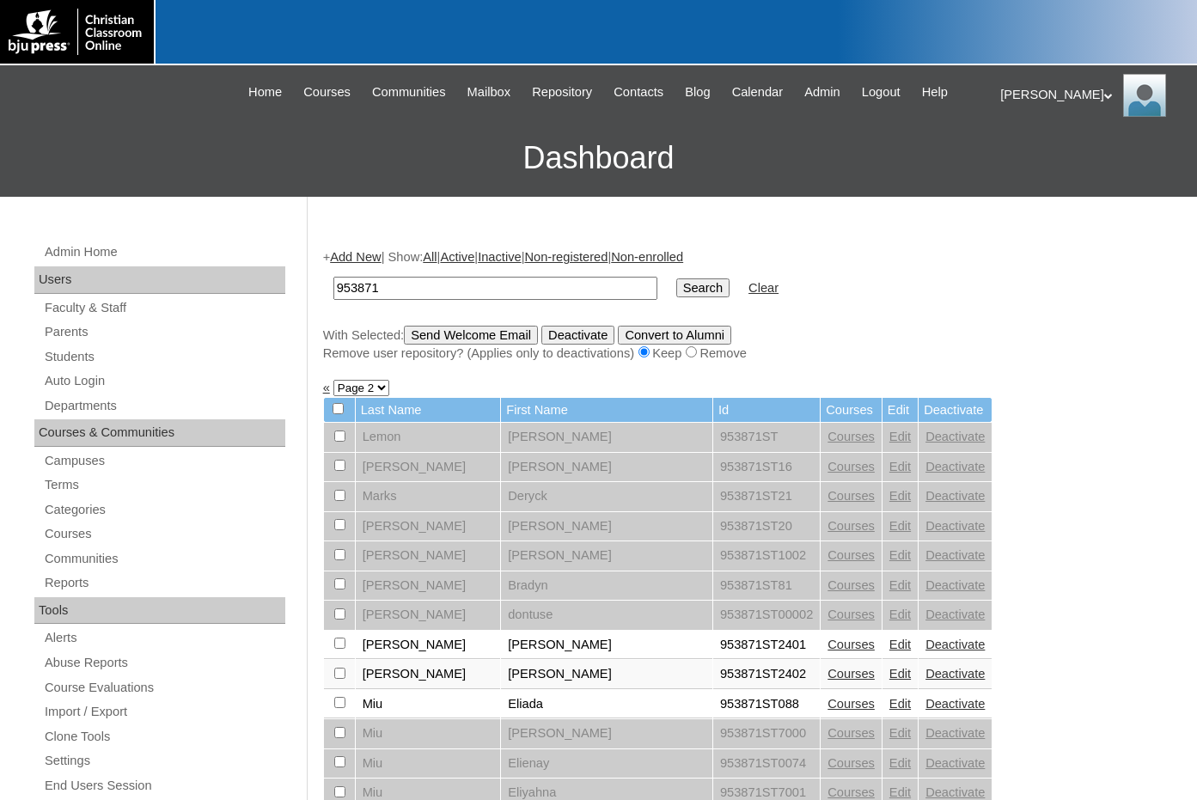
click at [827, 671] on link "Courses" at bounding box center [850, 674] width 47 height 14
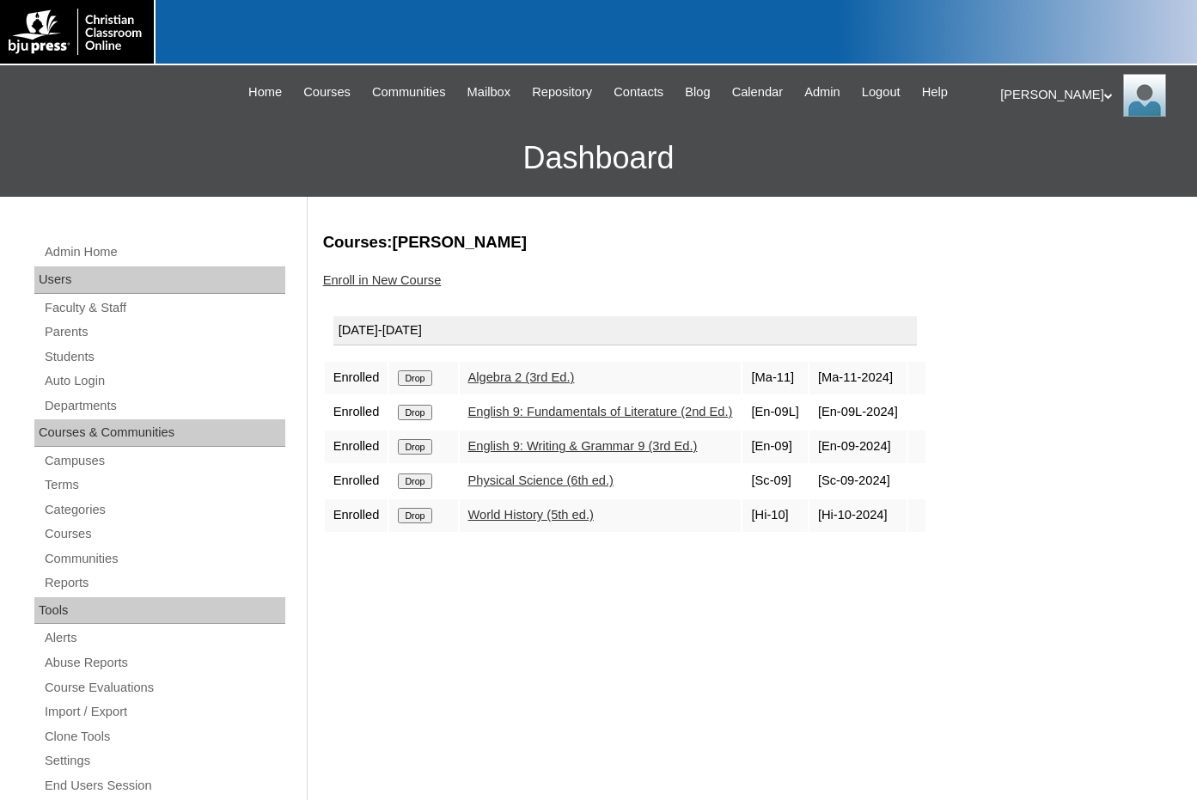
click at [374, 274] on link "Enroll in New Course" at bounding box center [382, 280] width 119 height 14
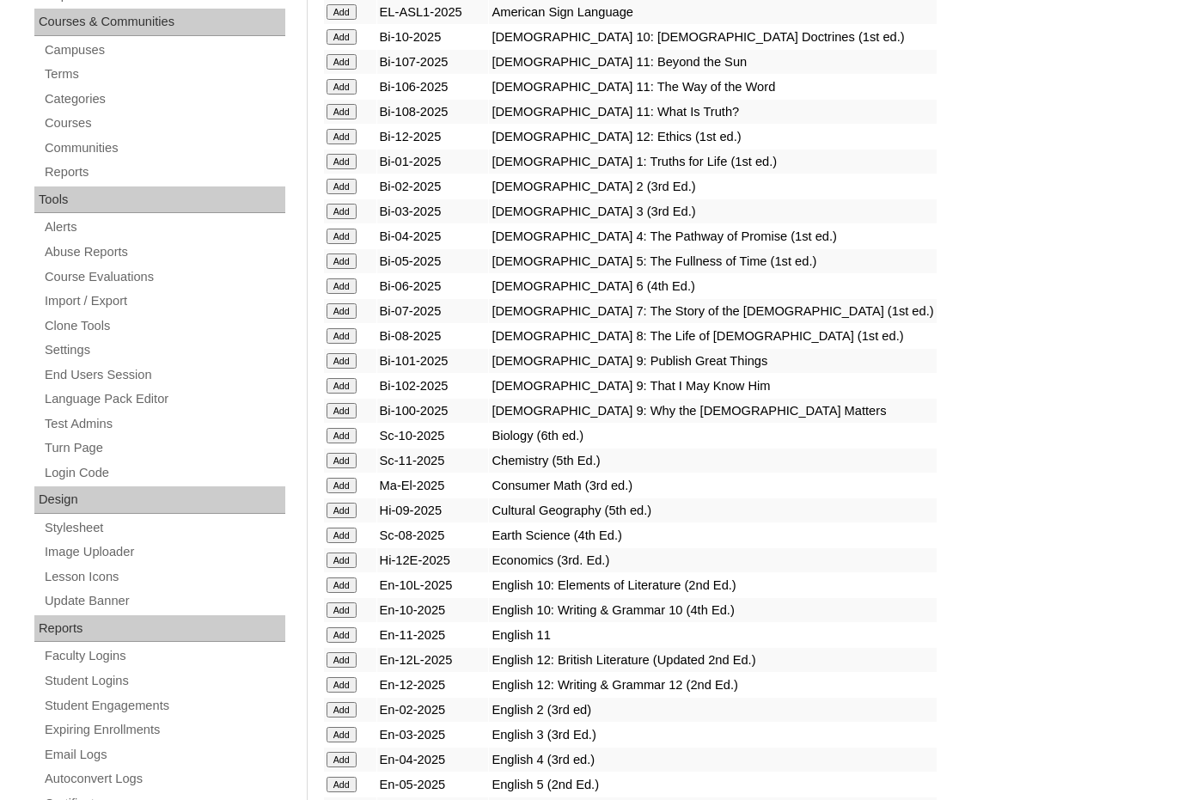
scroll to position [429, 0]
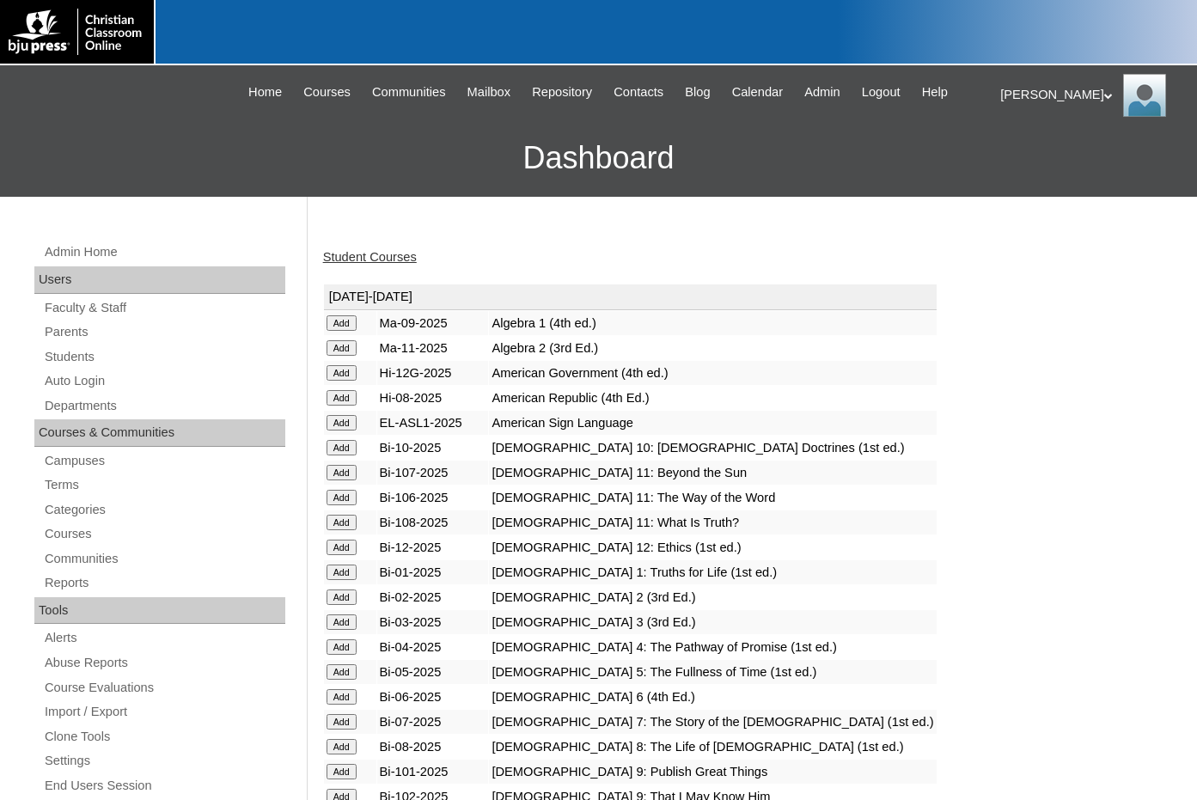
click at [92, 362] on link "Students" at bounding box center [164, 356] width 242 height 21
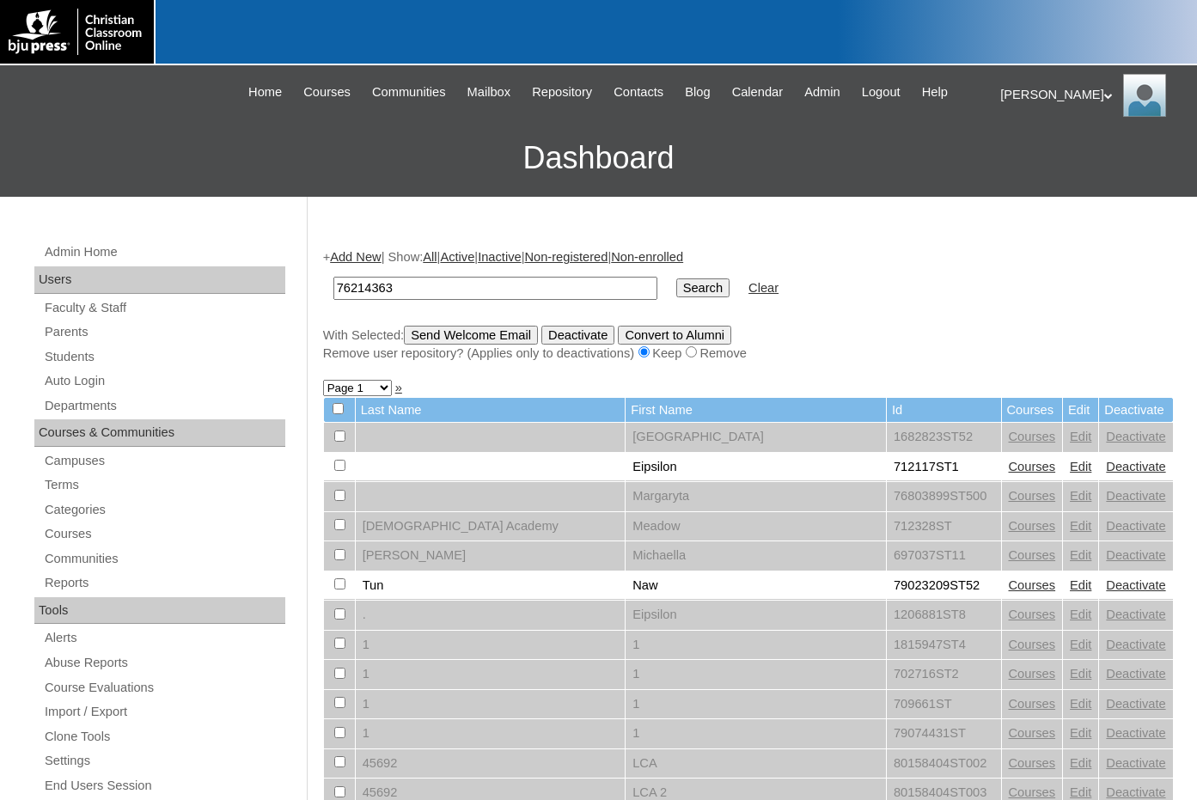
type input "76214363"
click at [676, 283] on input "Search" at bounding box center [702, 287] width 53 height 19
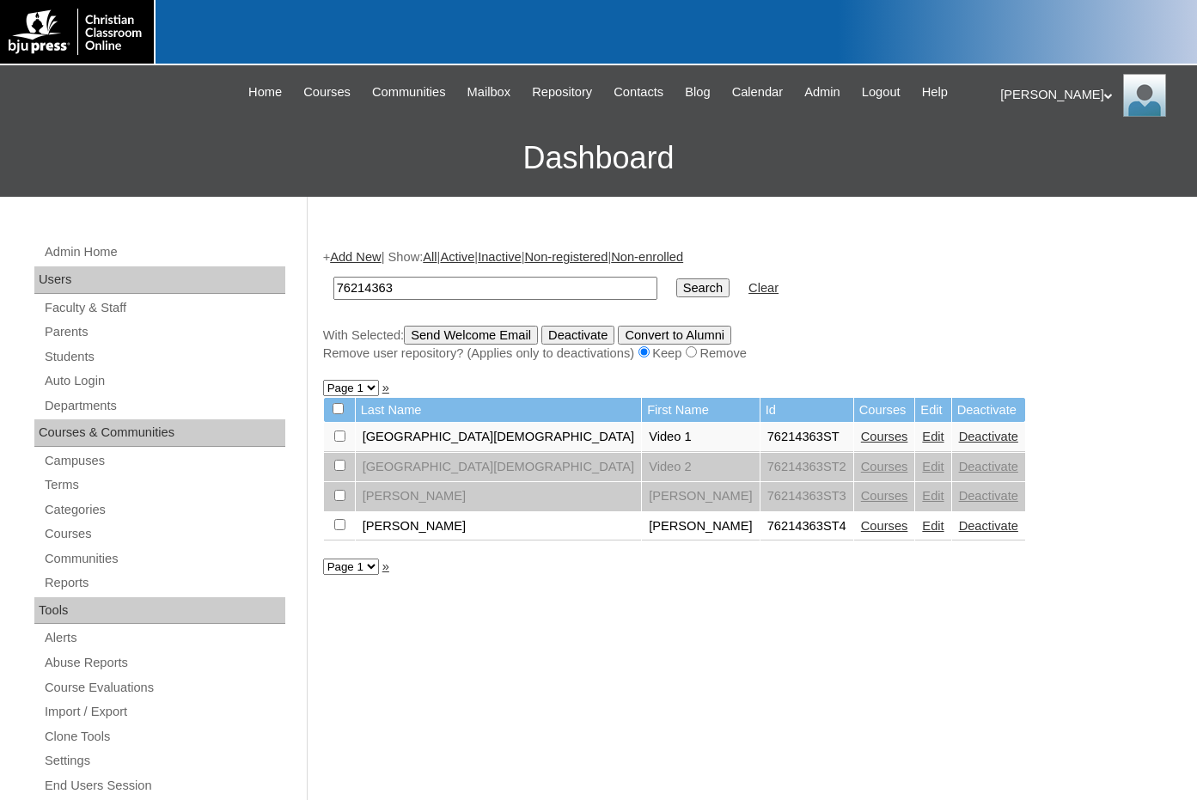
click at [861, 529] on link "Courses" at bounding box center [884, 526] width 47 height 14
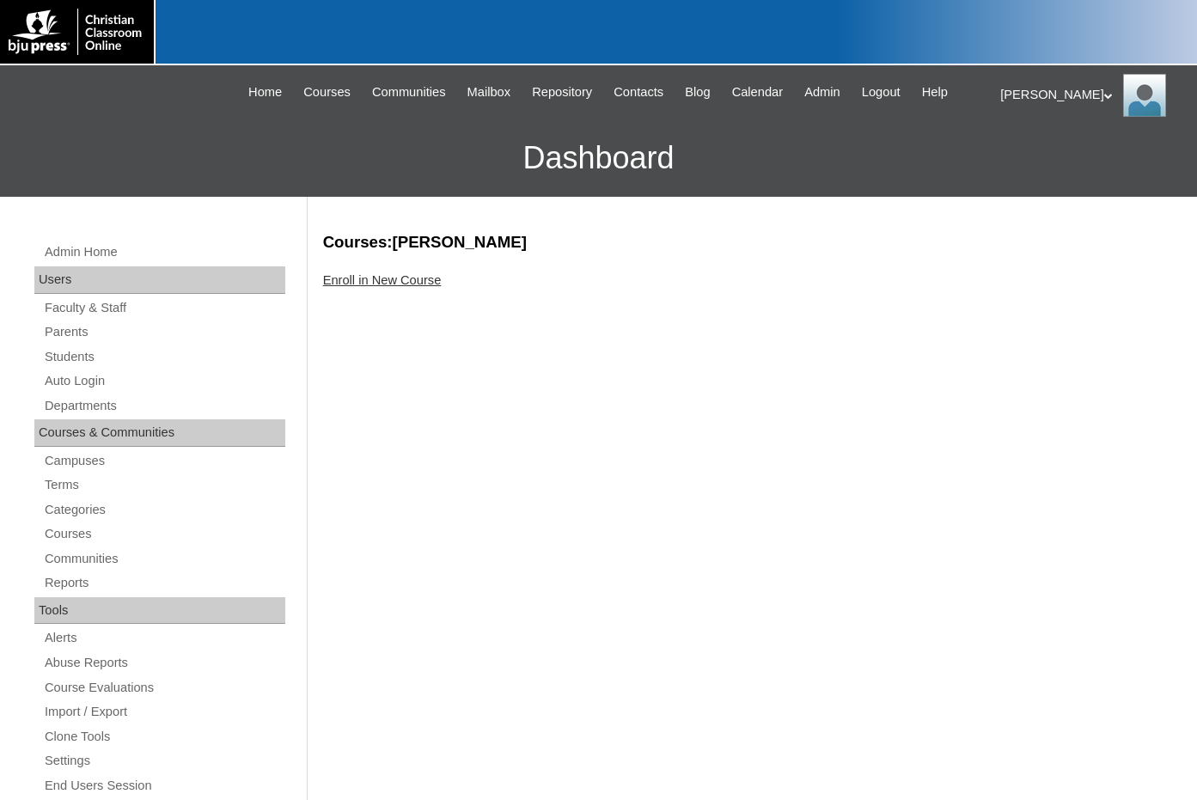
click at [425, 277] on link "Enroll in New Course" at bounding box center [382, 280] width 119 height 14
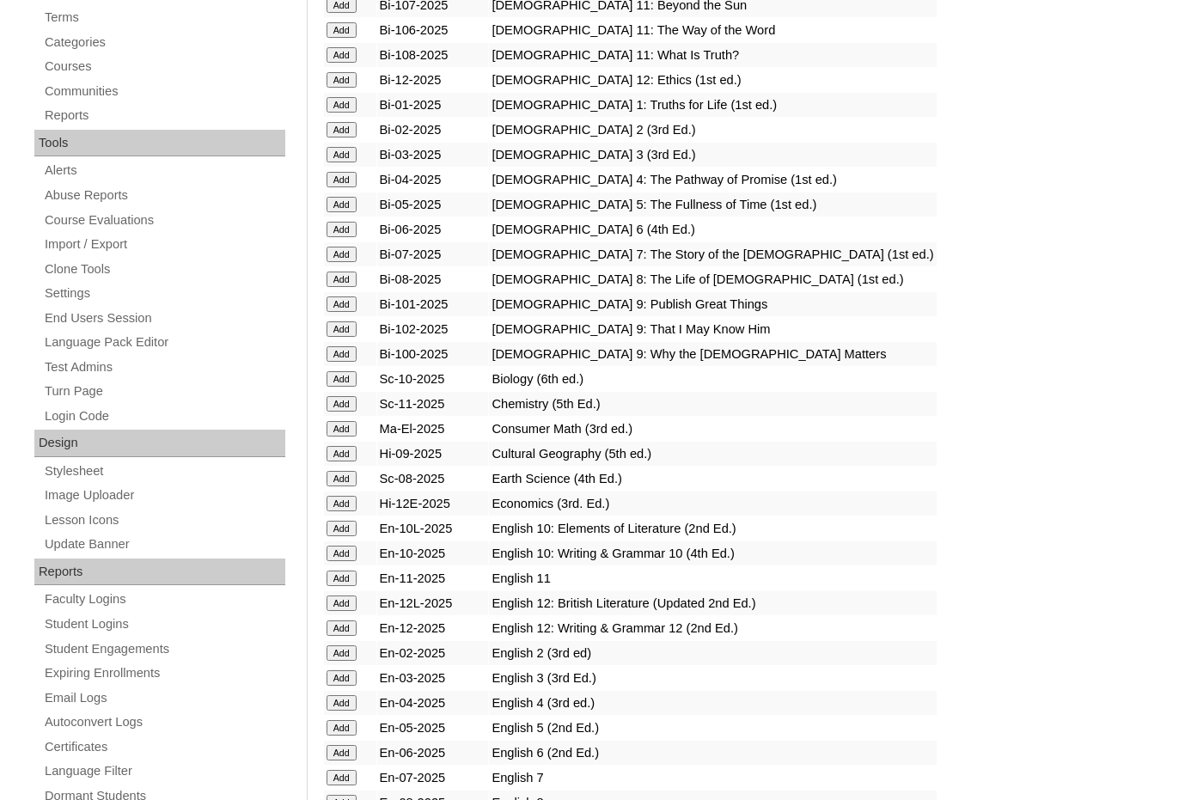
scroll to position [515, 0]
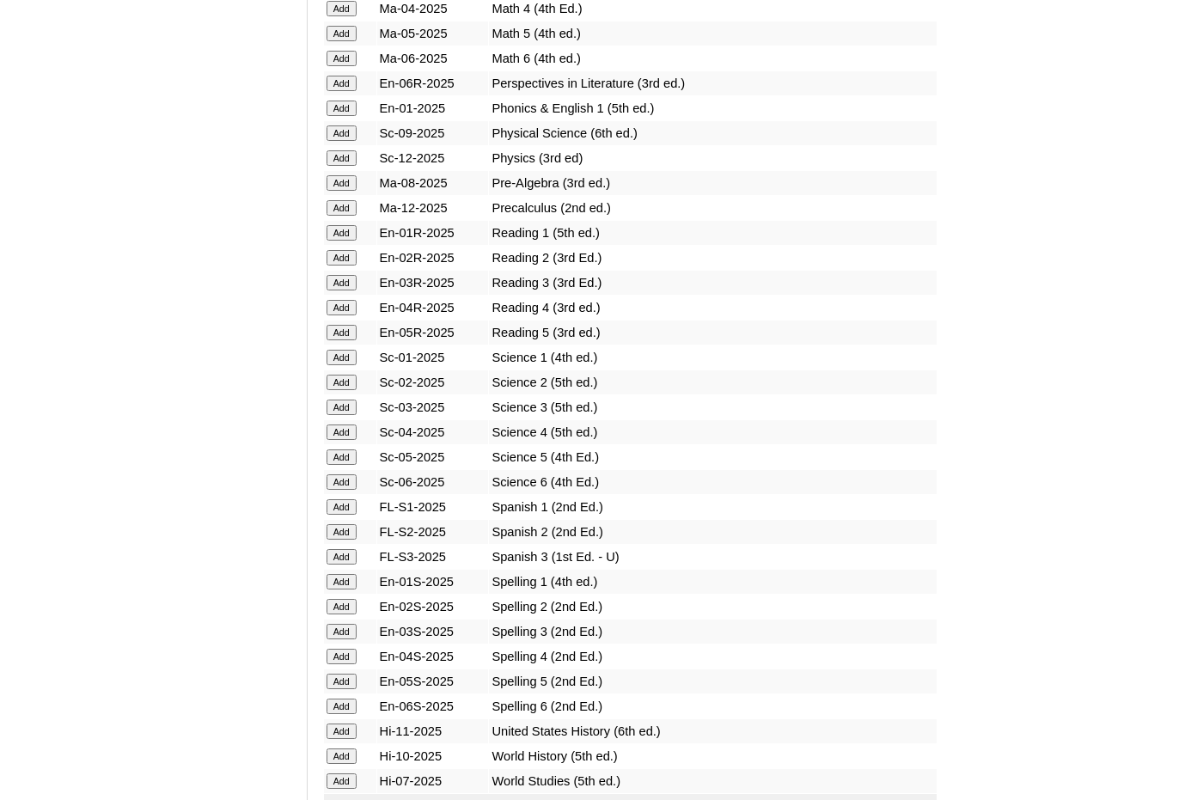
scroll to position [1976, 0]
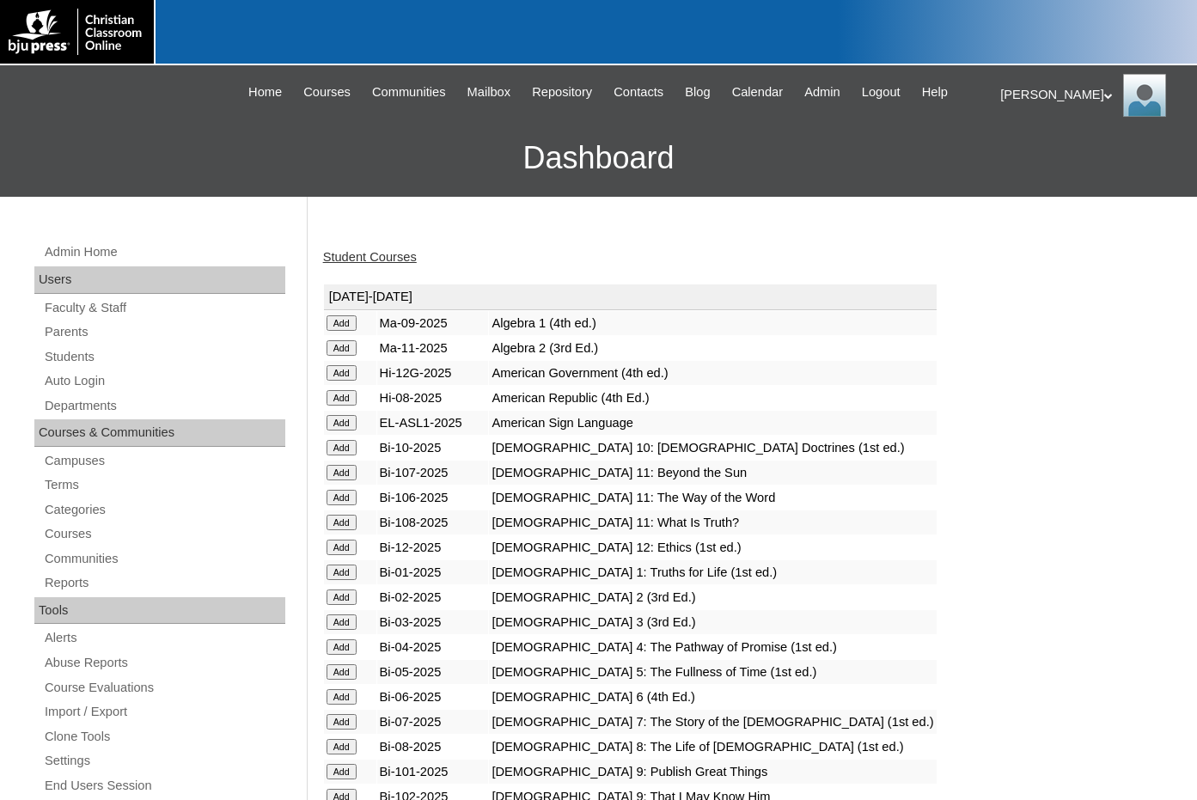
click at [385, 253] on link "Student Courses" at bounding box center [370, 257] width 94 height 14
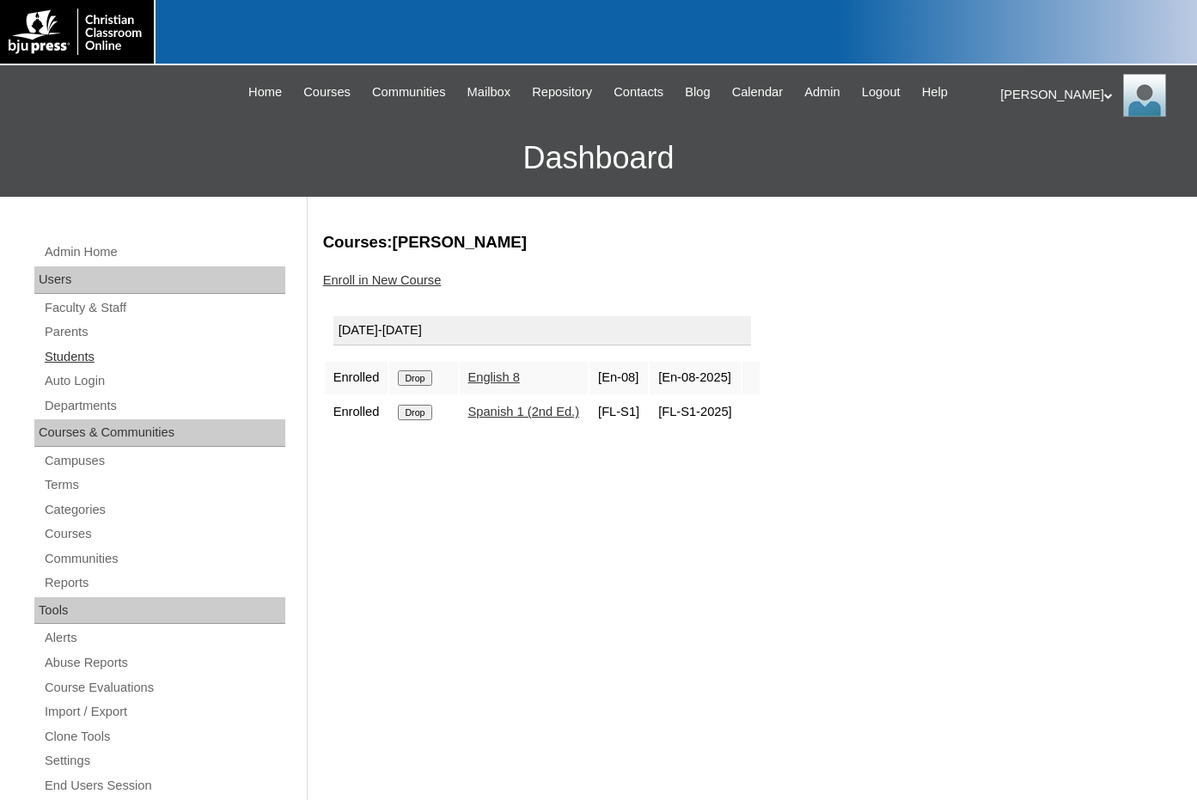
click at [107, 356] on link "Students" at bounding box center [164, 356] width 242 height 21
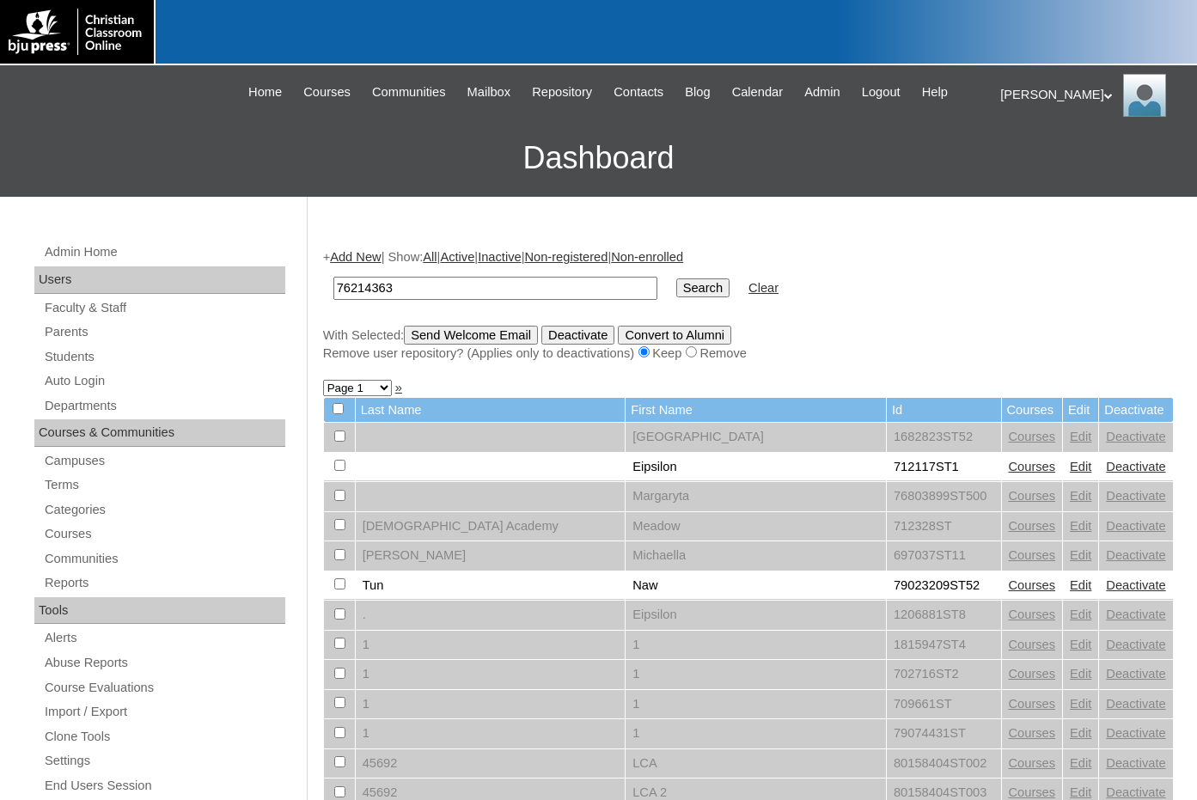
type input "76214363"
click at [676, 283] on input "Search" at bounding box center [702, 287] width 53 height 19
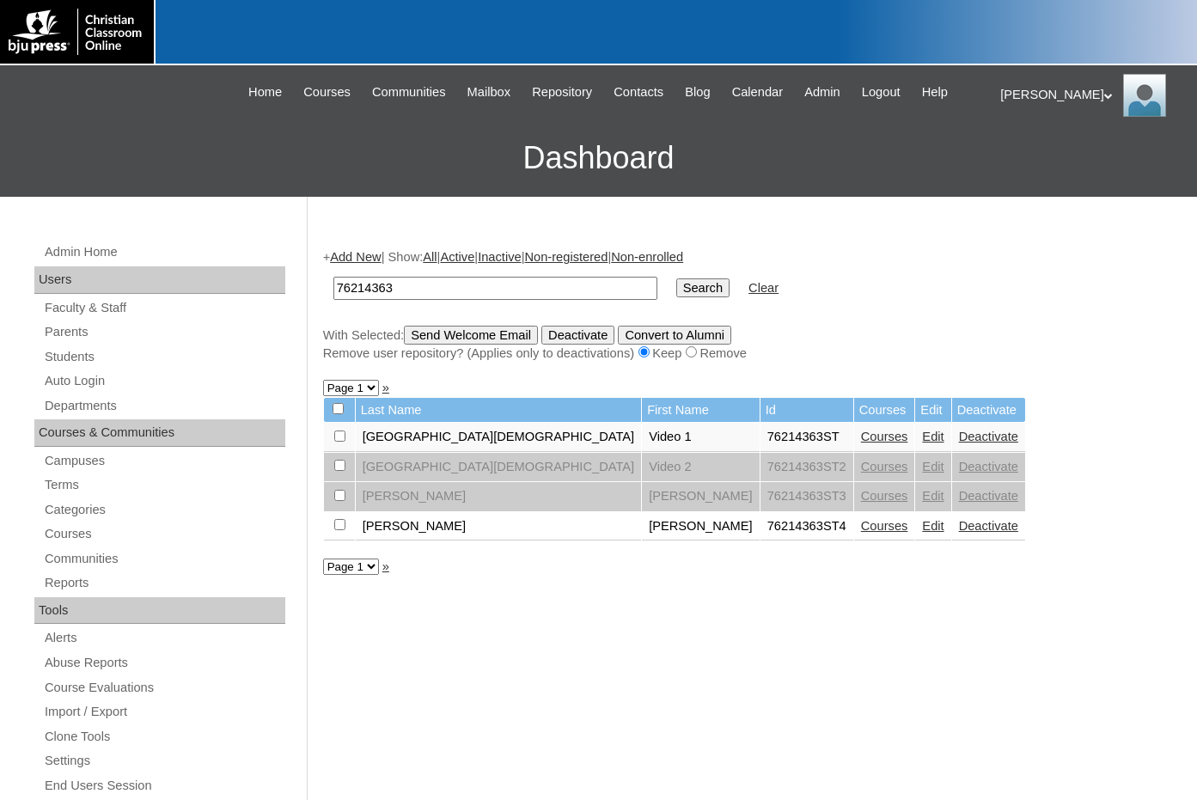
click at [358, 253] on link "Add New" at bounding box center [355, 257] width 51 height 14
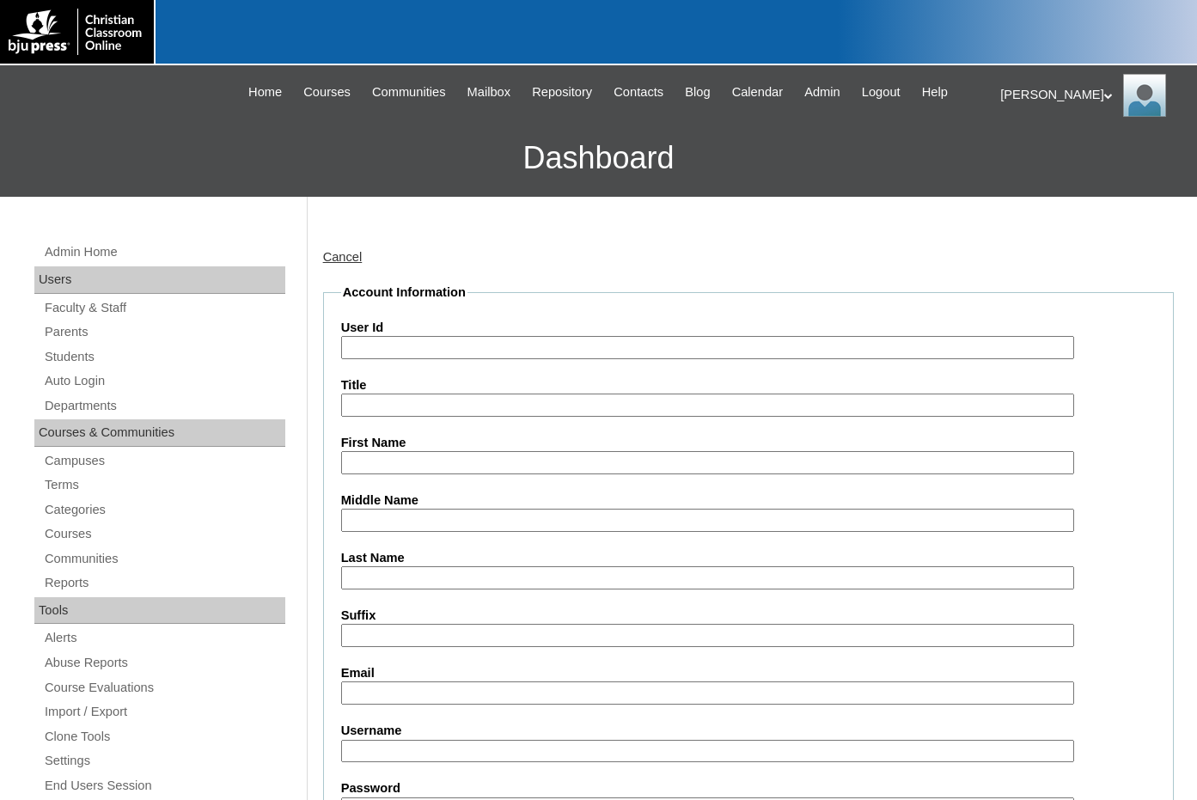
click at [437, 343] on input "User Id" at bounding box center [707, 347] width 733 height 23
paste input "76214363"
type input "76214363ST5"
type input "Moriah"
type input "Lotter"
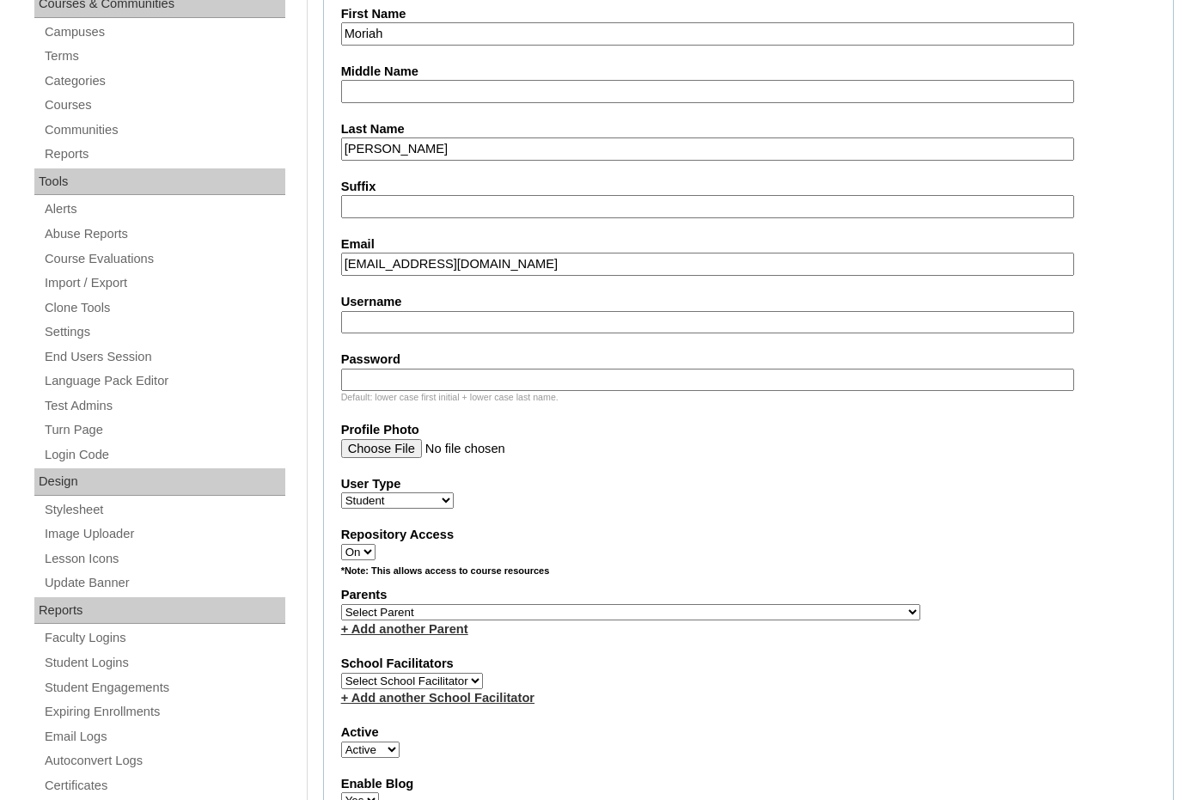
scroll to position [429, 0]
type input "caroljlotter@gmail.com"
click at [701, 607] on select "Select Parent , Fautanu, Ma 1, 1 23-24 accountMorgan, Jason 6th Street Mennonit…" at bounding box center [630, 611] width 579 height 16
select select "25788"
click at [743, 607] on div "Parents Select Parent , Fautanu, Ma 1, 1 23-24 accountMorgan, Jason 6th Street …" at bounding box center [748, 611] width 814 height 52
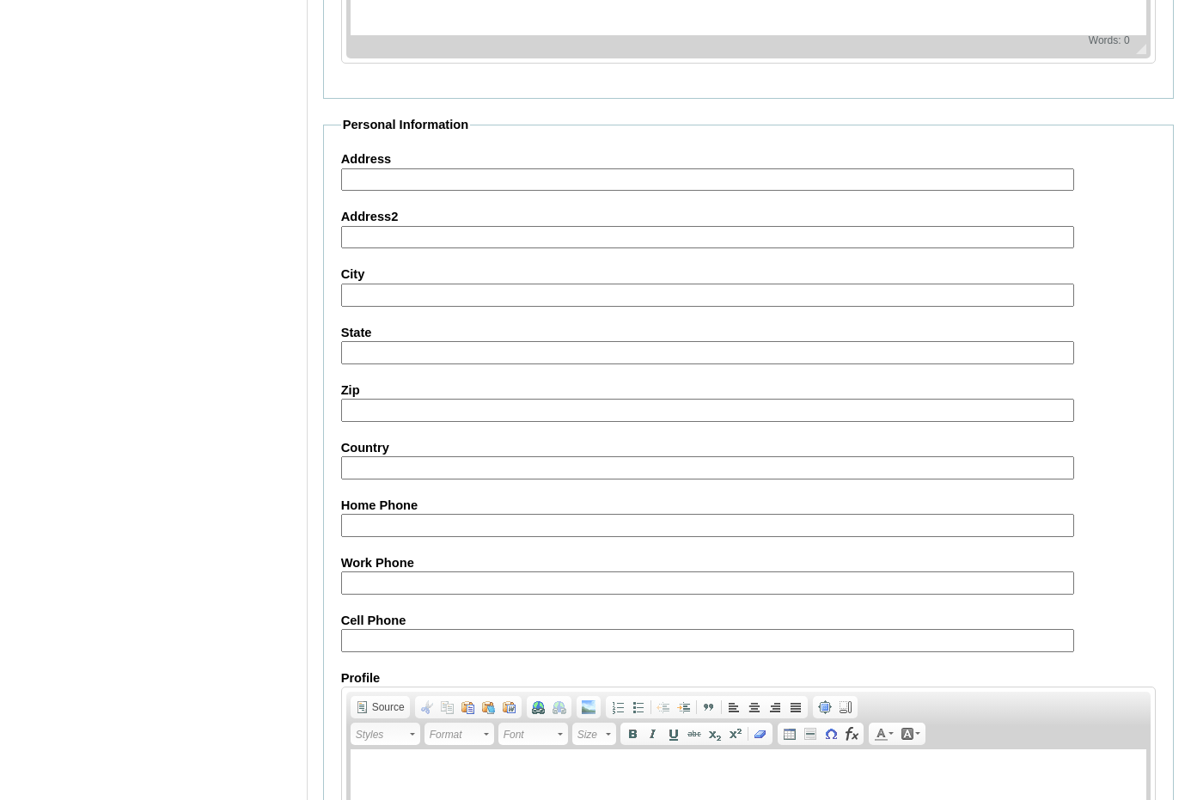
scroll to position [1814, 0]
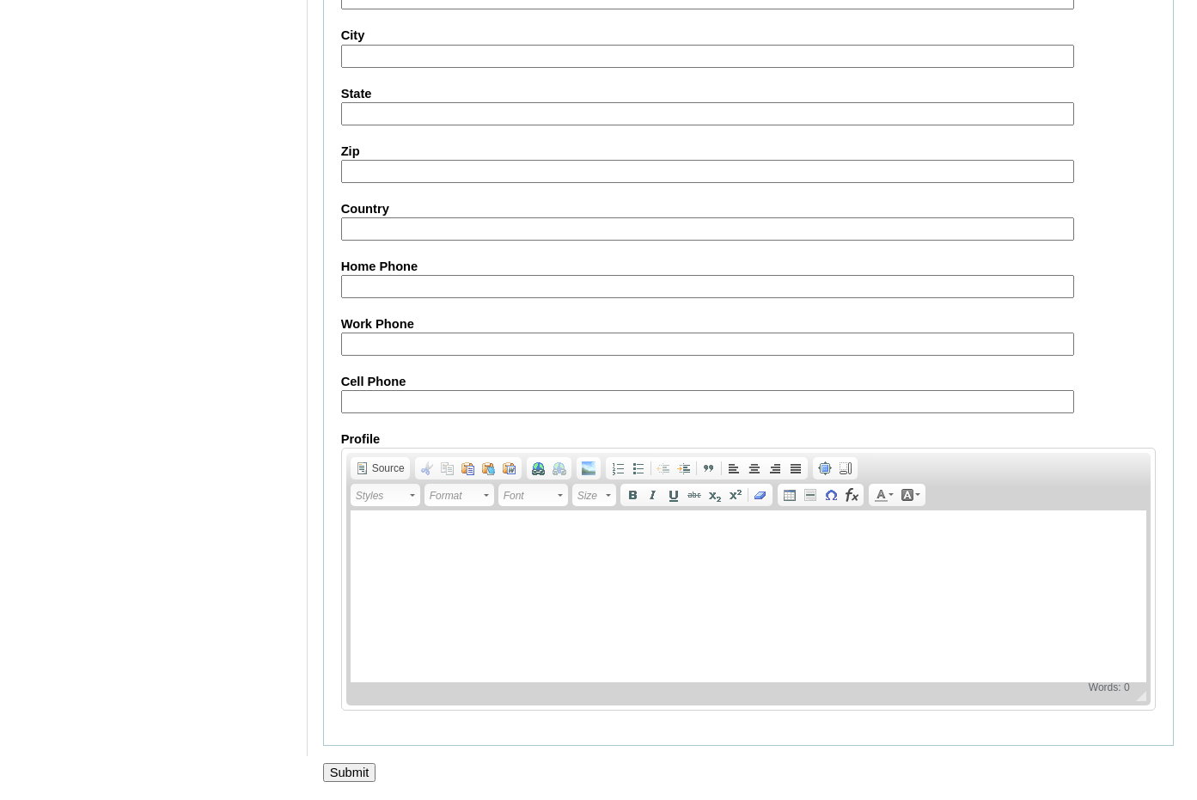
click at [347, 767] on input "Submit" at bounding box center [349, 772] width 53 height 19
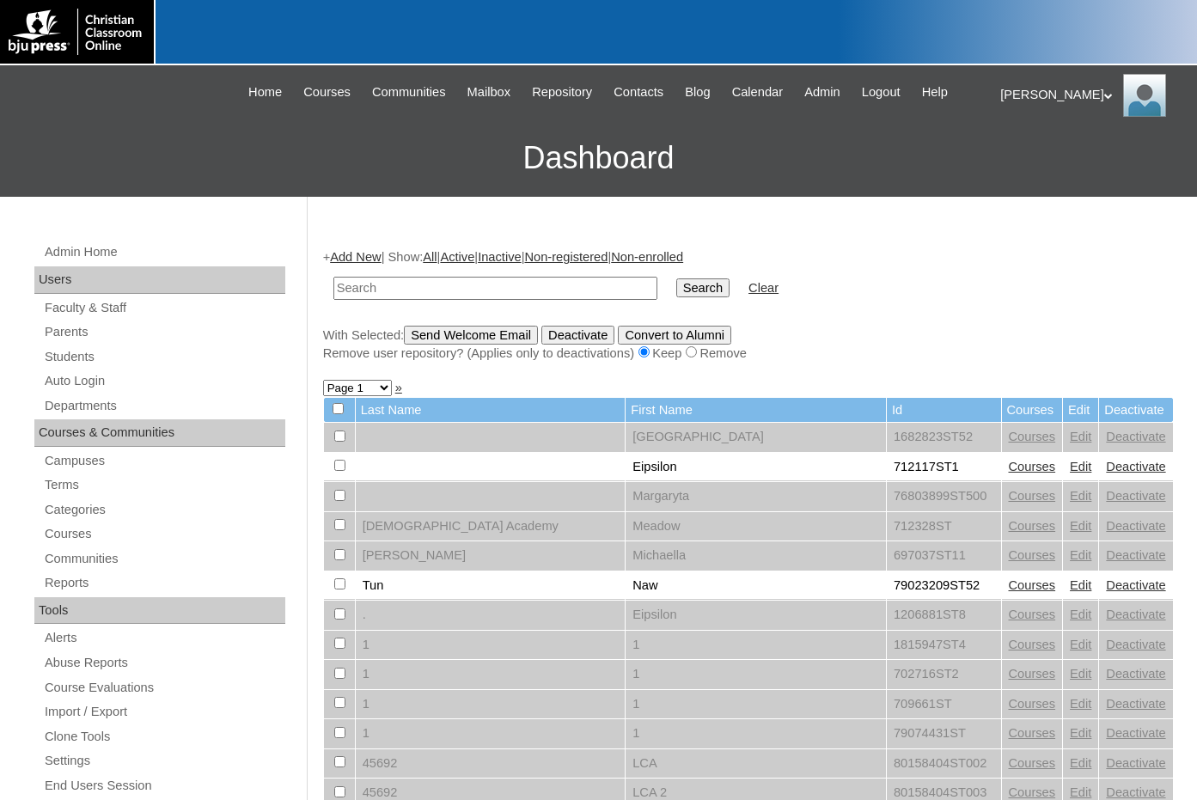
paste input "Lake County"
type input "Lake County"
click at [676, 290] on input "Search" at bounding box center [702, 287] width 53 height 19
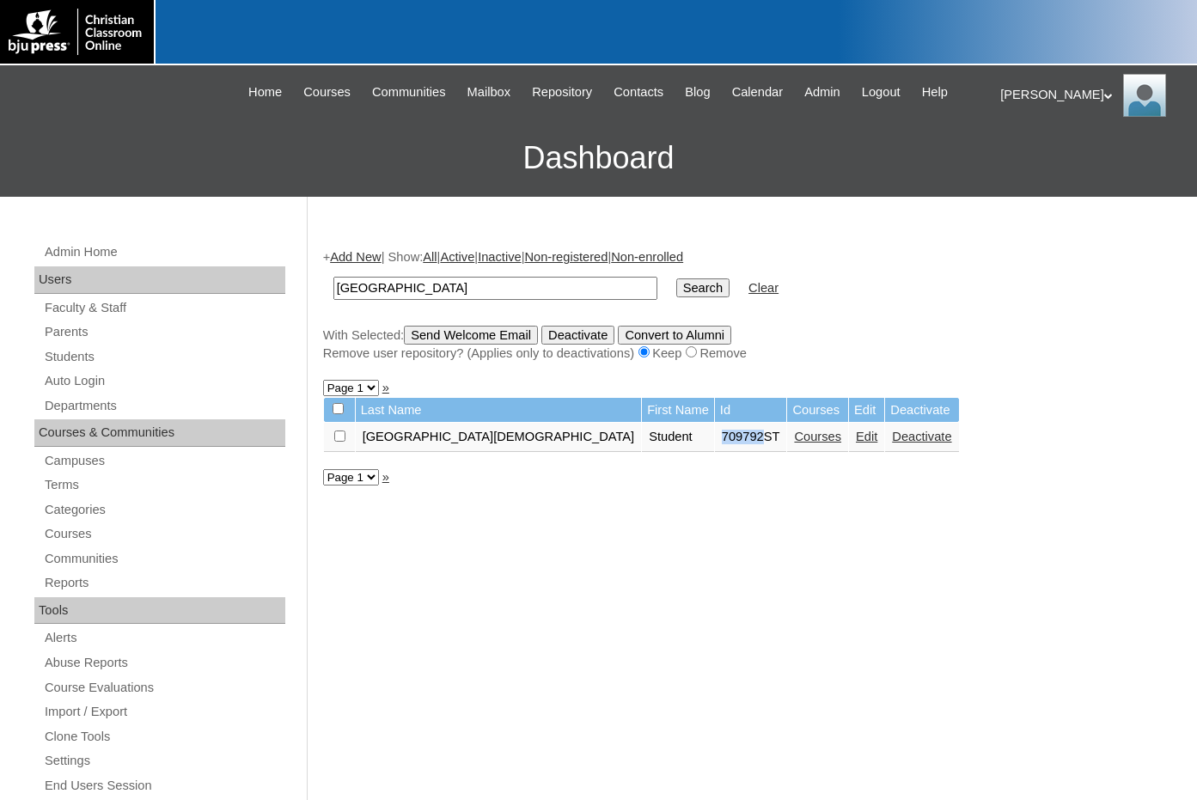
drag, startPoint x: 647, startPoint y: 436, endPoint x: 606, endPoint y: 436, distance: 41.2
click at [715, 436] on td "709792ST" at bounding box center [751, 437] width 72 height 29
copy td "709792"
click at [794, 436] on link "Courses" at bounding box center [817, 436] width 47 height 14
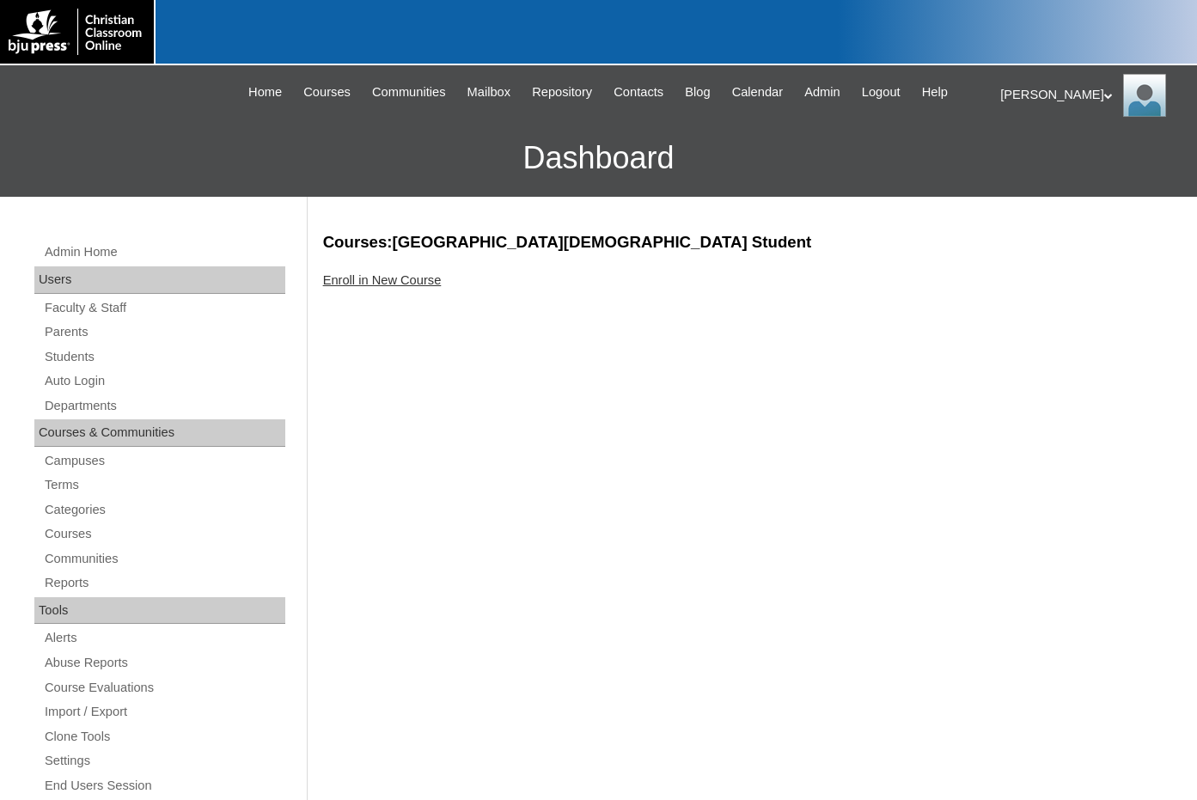
click at [415, 284] on link "Enroll in New Course" at bounding box center [382, 280] width 119 height 14
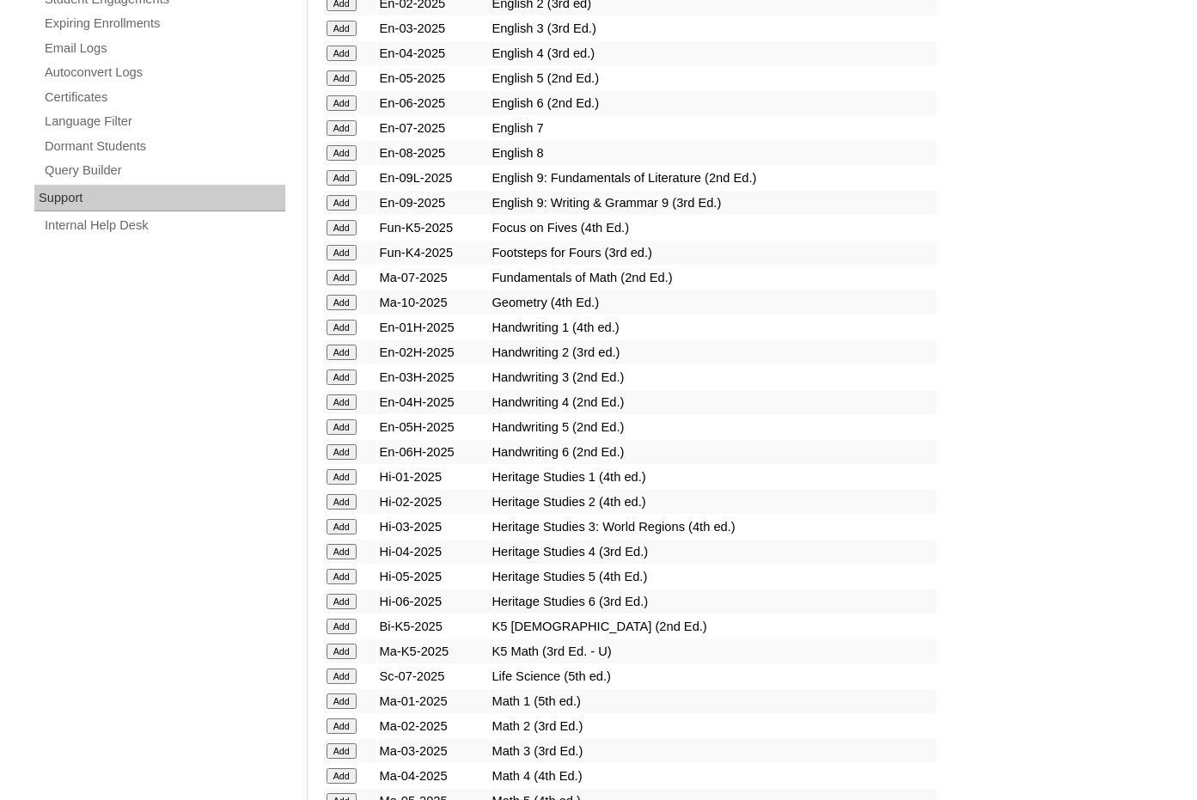
scroll to position [1203, 0]
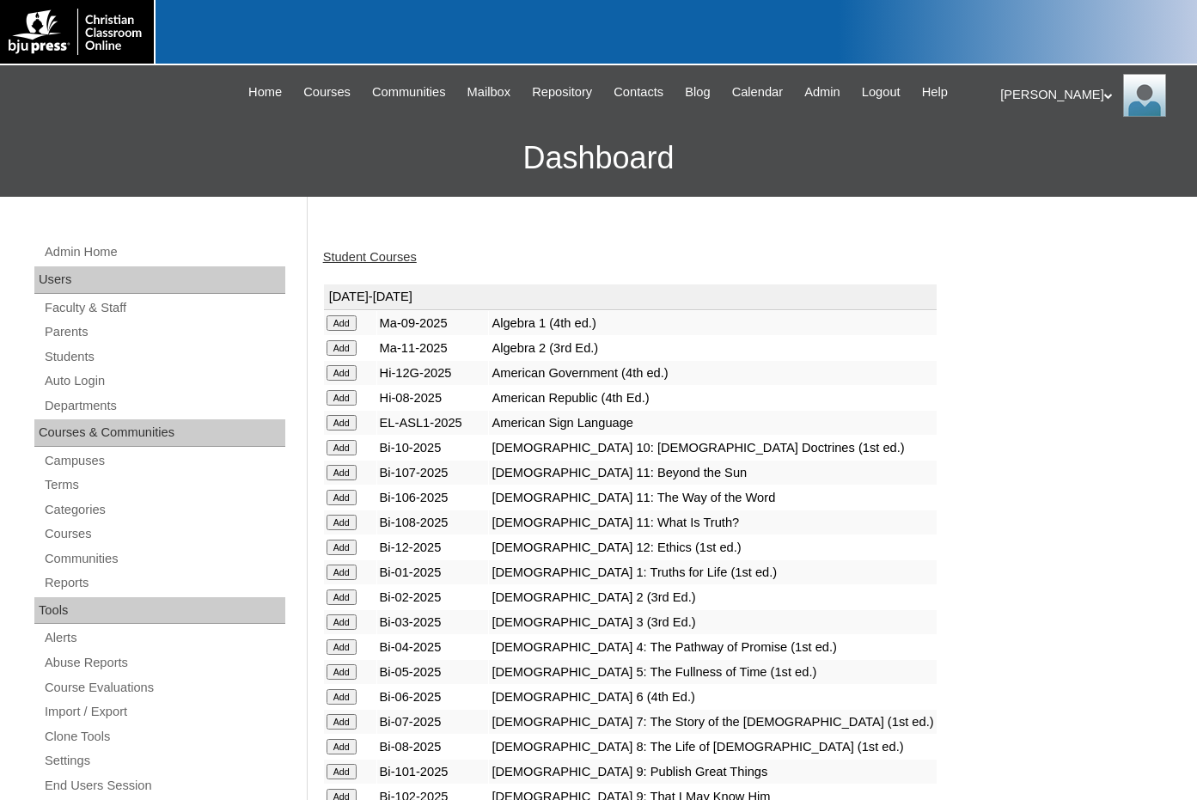
click at [1025, 92] on div "[PERSON_NAME] My Profile My Settings Logout" at bounding box center [1090, 95] width 180 height 43
click at [1029, 160] on span "Logout" at bounding box center [1031, 161] width 34 height 13
